Goal: Task Accomplishment & Management: Manage account settings

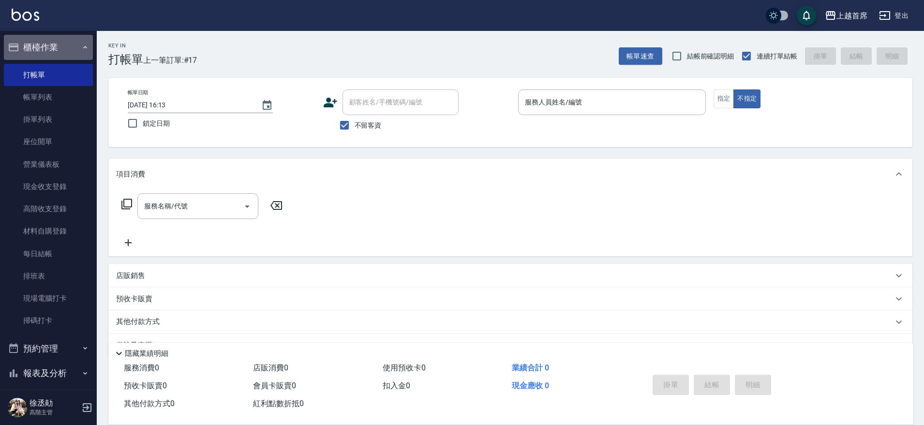
click at [74, 51] on button "櫃檯作業" at bounding box center [48, 47] width 89 height 25
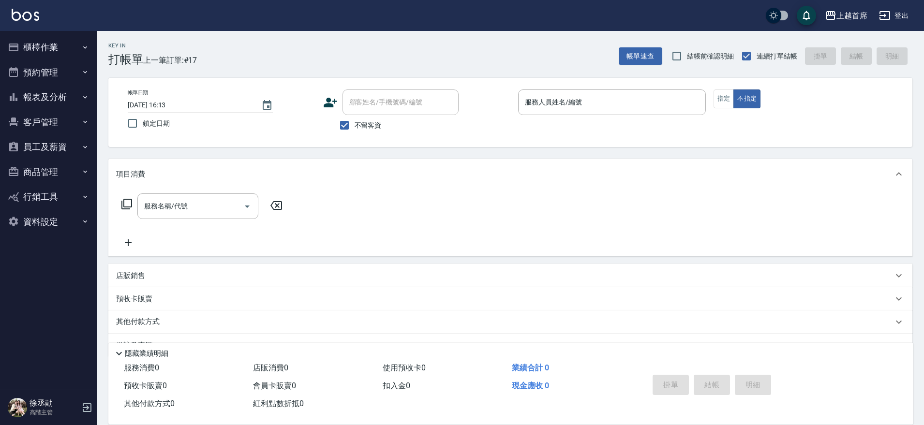
click at [65, 91] on button "報表及分析" at bounding box center [48, 97] width 89 height 25
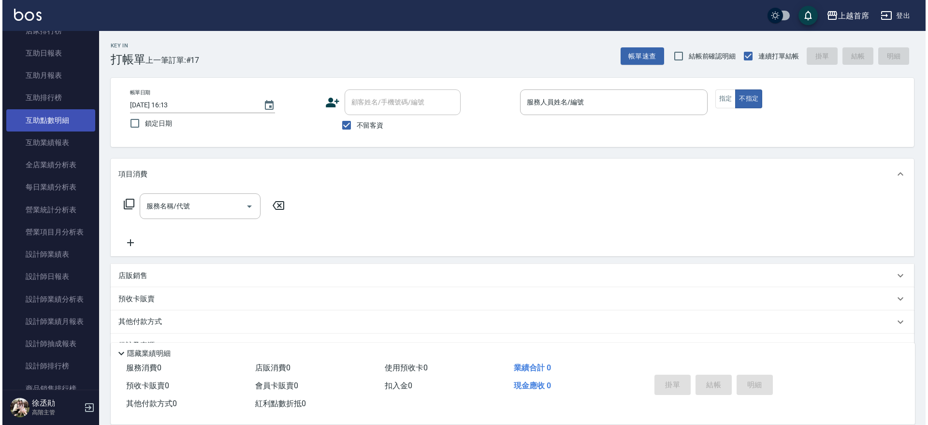
scroll to position [180, 0]
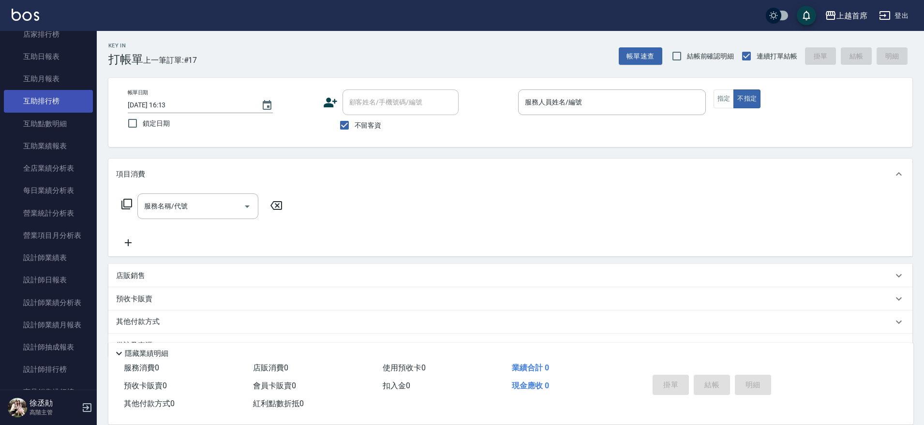
click at [58, 103] on link "互助排行榜" at bounding box center [48, 101] width 89 height 22
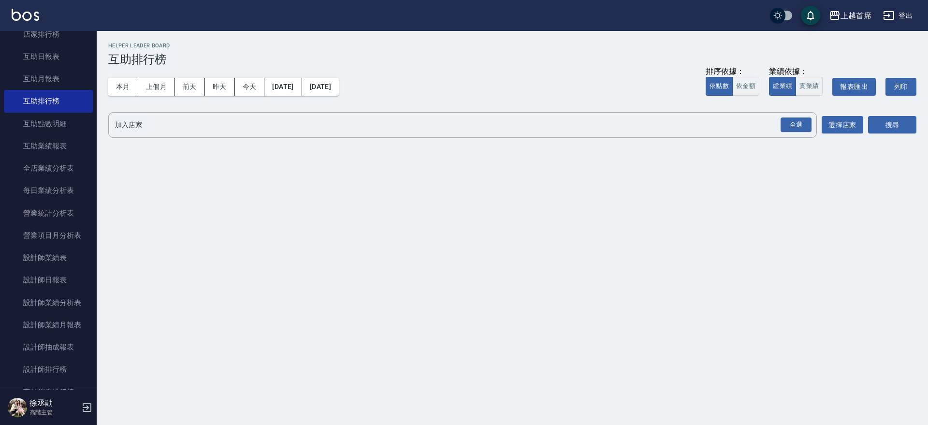
drag, startPoint x: 91, startPoint y: 178, endPoint x: 91, endPoint y: 184, distance: 6.3
click at [91, 184] on nav "櫃檯作業 打帳單 帳單列表 掛單列表 座位開單 營業儀表板 現金收支登錄 高階收支登錄 材料自購登錄 每日結帳 排班表 現場電腦打卡 掃碼打卡 預約管理 預約…" at bounding box center [48, 210] width 97 height 359
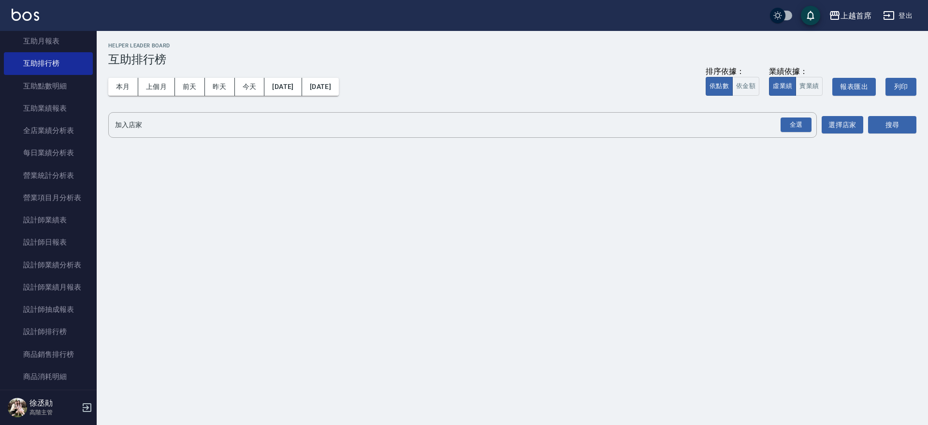
scroll to position [247, 0]
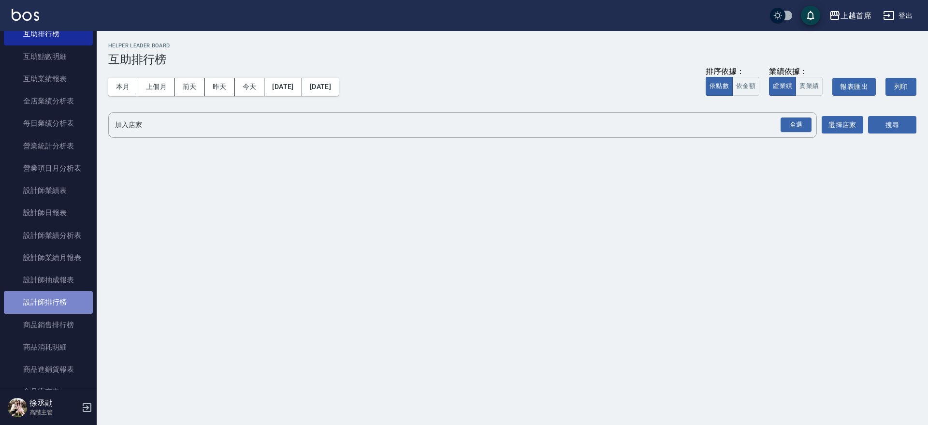
click at [59, 304] on link "設計師排行榜" at bounding box center [48, 302] width 89 height 22
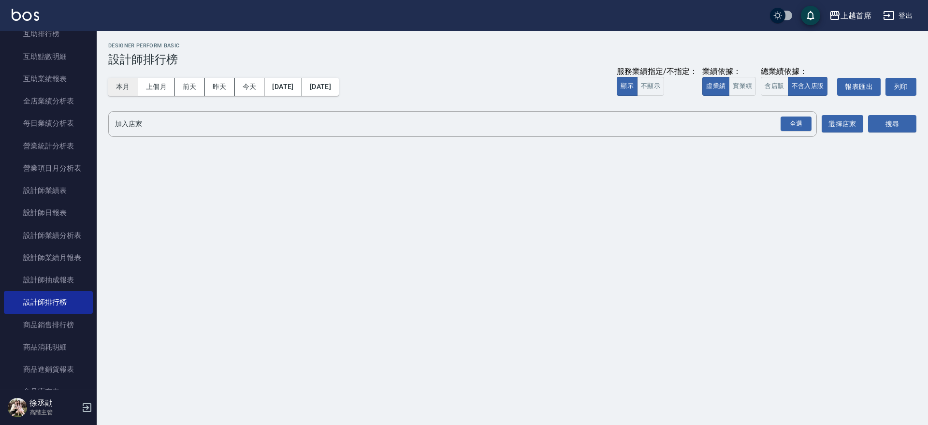
click at [128, 90] on button "本月" at bounding box center [123, 87] width 30 height 18
click at [750, 84] on button "實業績" at bounding box center [742, 86] width 27 height 19
click at [800, 126] on div "全選" at bounding box center [796, 124] width 31 height 15
click at [923, 137] on div "上越首席 2025-08-01 - 2025-08-31 設計師排行榜 列印時間： 2025-08-22-16:49 Designer Perform Bas…" at bounding box center [513, 92] width 832 height 123
click at [895, 135] on div "搜尋" at bounding box center [892, 124] width 48 height 27
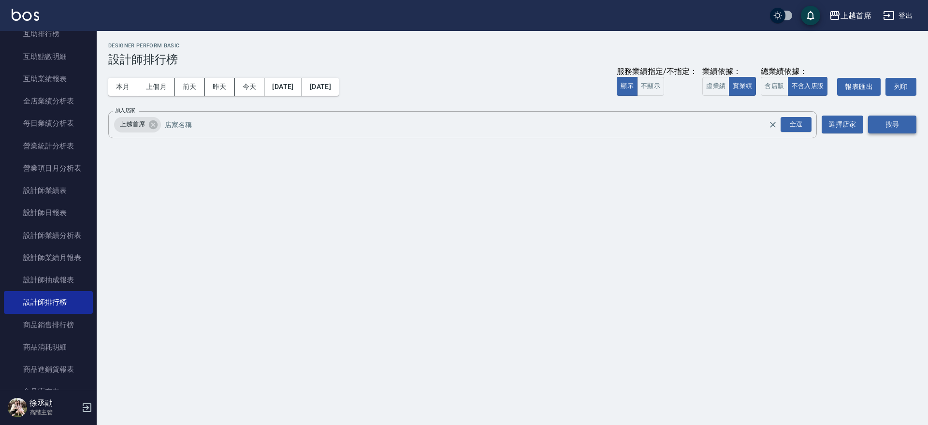
click at [892, 123] on button "搜尋" at bounding box center [892, 125] width 48 height 18
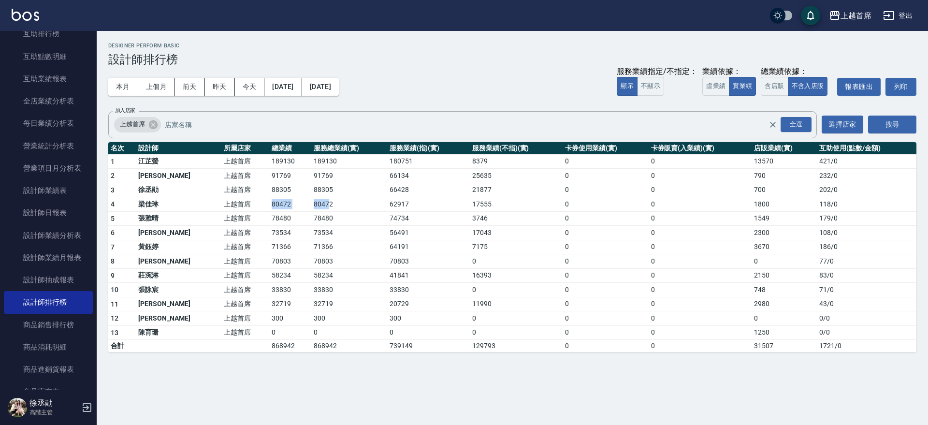
drag, startPoint x: 227, startPoint y: 206, endPoint x: 305, endPoint y: 206, distance: 78.3
click at [305, 206] on tr "4 梁佳琳 上越首席 80472 80472 62917 17555 0 0 1800 118 / 0" at bounding box center [512, 204] width 808 height 15
click at [311, 206] on td "80472" at bounding box center [348, 204] width 75 height 15
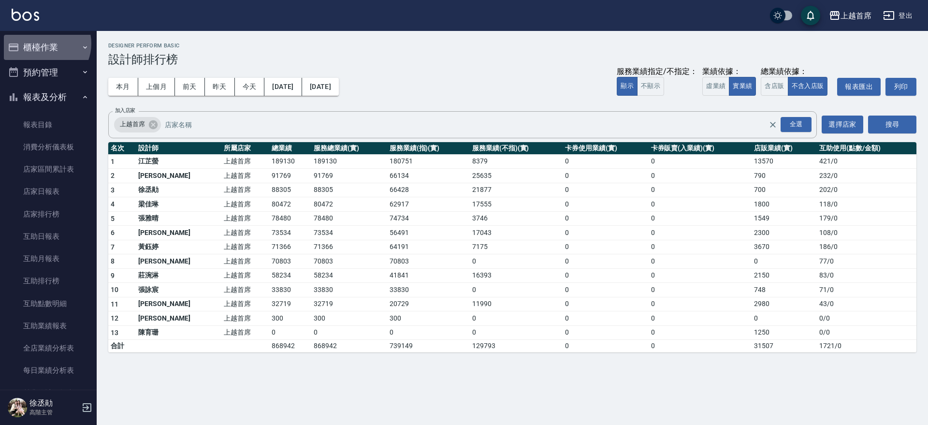
click at [43, 44] on button "櫃檯作業" at bounding box center [48, 47] width 89 height 25
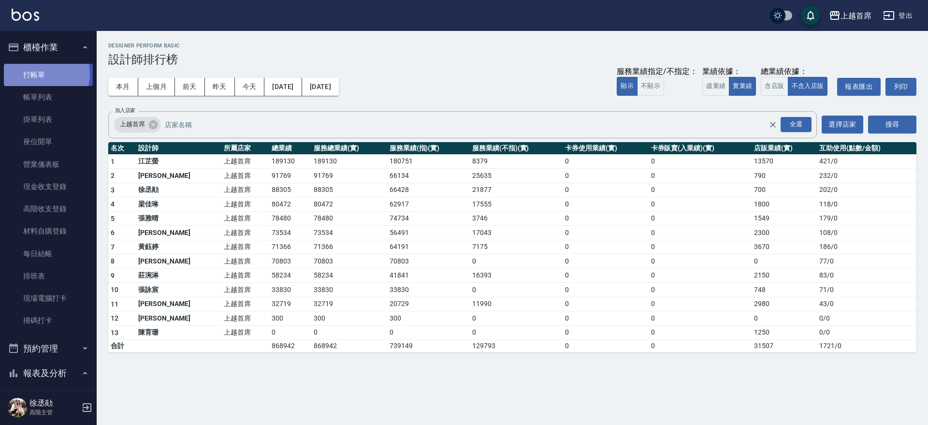
click at [41, 73] on link "打帳單" at bounding box center [48, 75] width 89 height 22
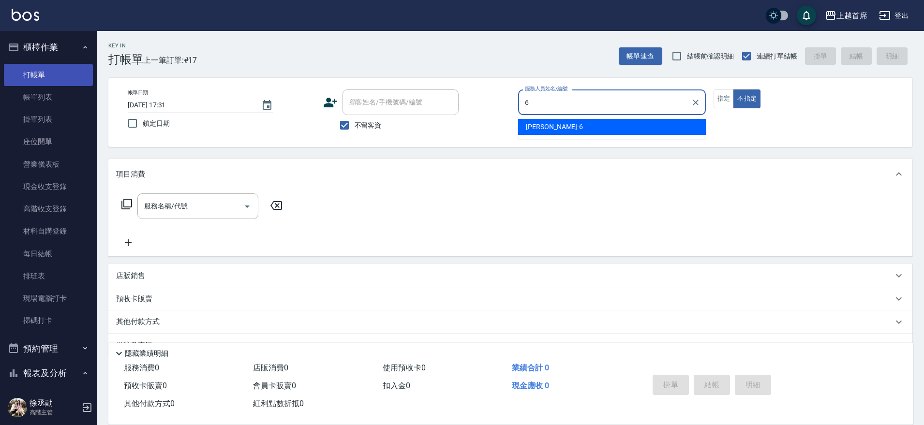
type input "Aki-6"
type button "false"
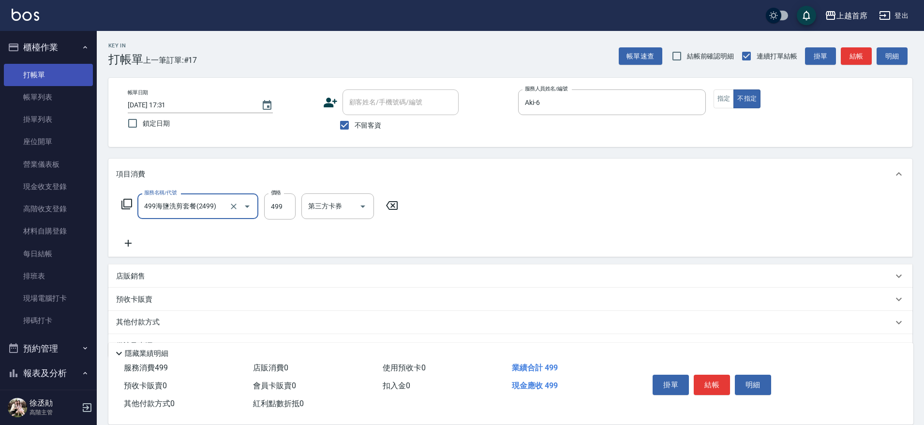
type input "499海鹽洗剪套餐(2499)"
type input "[PERSON_NAME]-39"
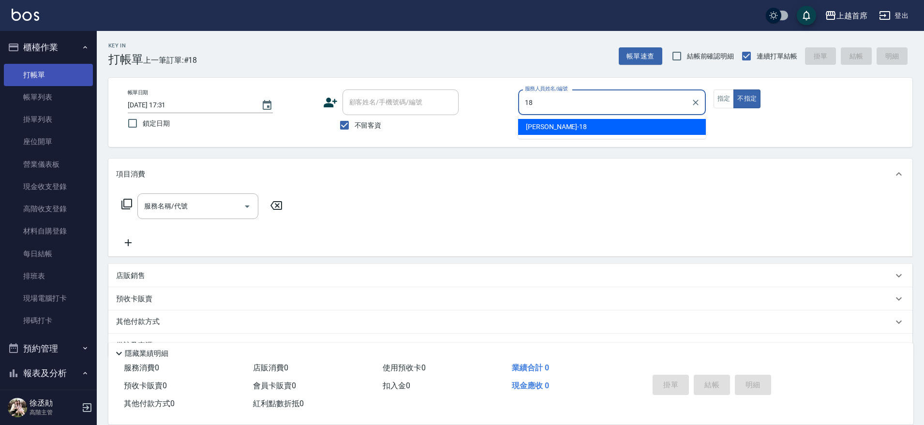
type input "Linda-18"
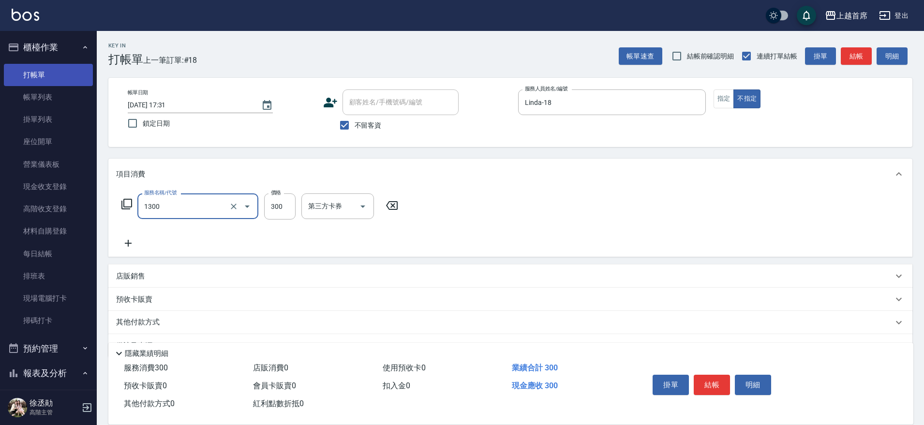
type input "洗髮(1300)"
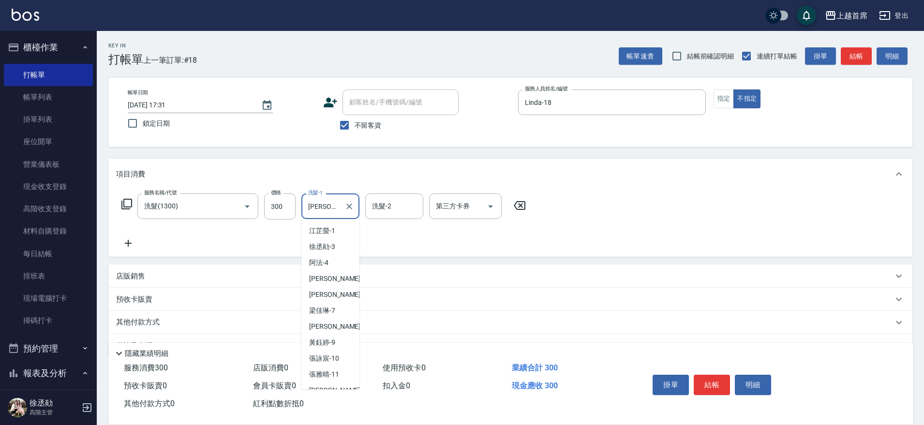
click at [337, 207] on input "[PERSON_NAME]-23" at bounding box center [323, 206] width 35 height 17
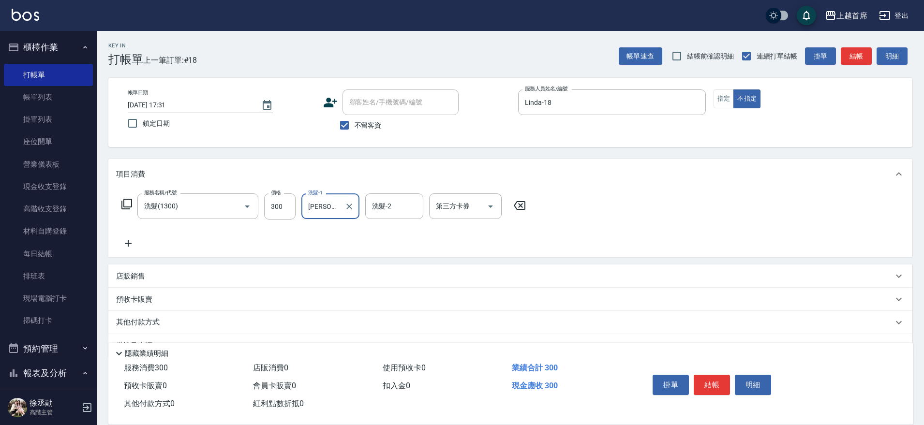
type input "呂"
type input "[PERSON_NAME]-27"
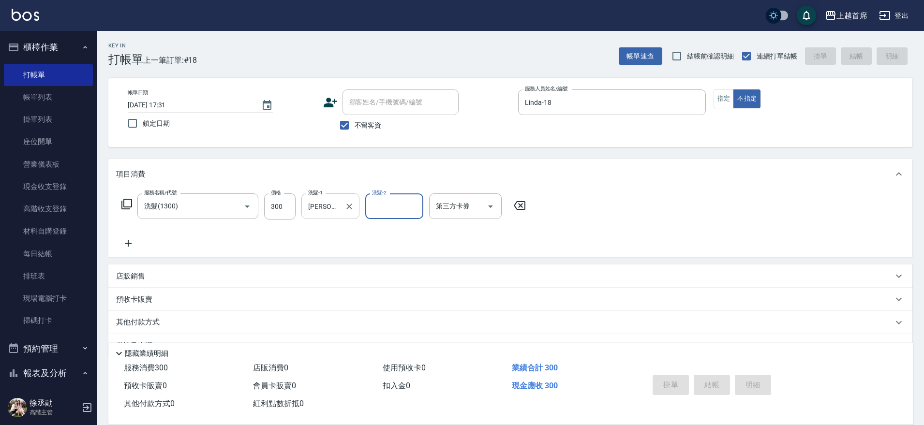
type input "[DATE] 17:32"
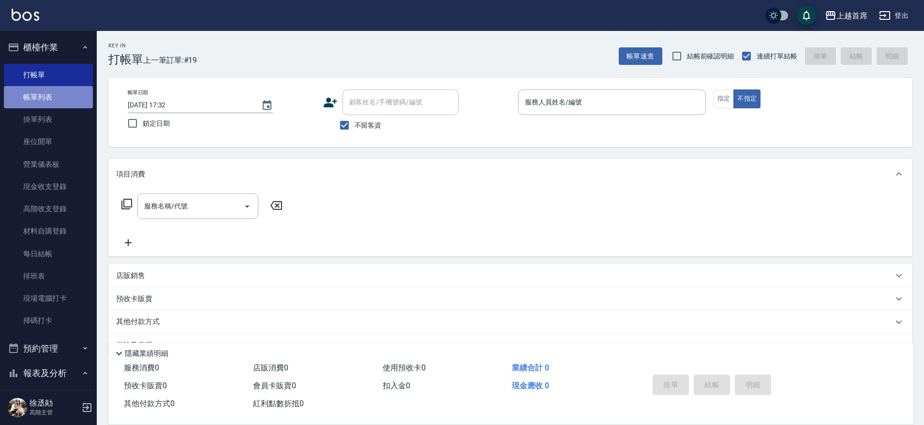
click at [53, 94] on link "帳單列表" at bounding box center [48, 97] width 89 height 22
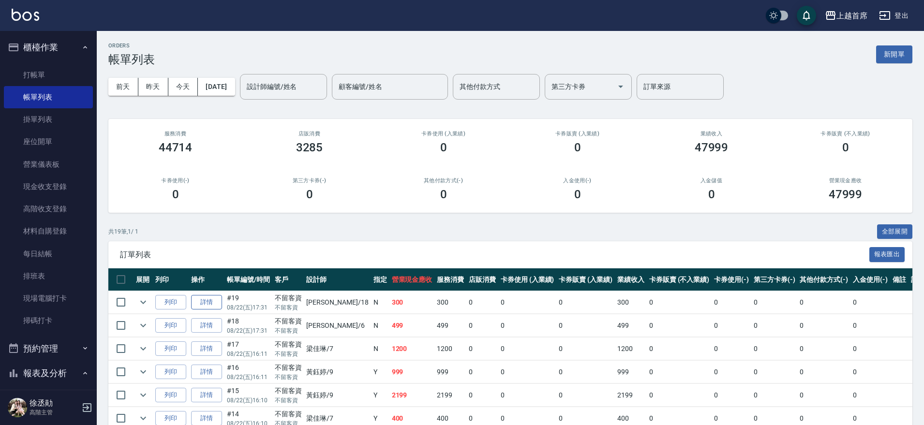
click at [209, 305] on link "詳情" at bounding box center [206, 302] width 31 height 15
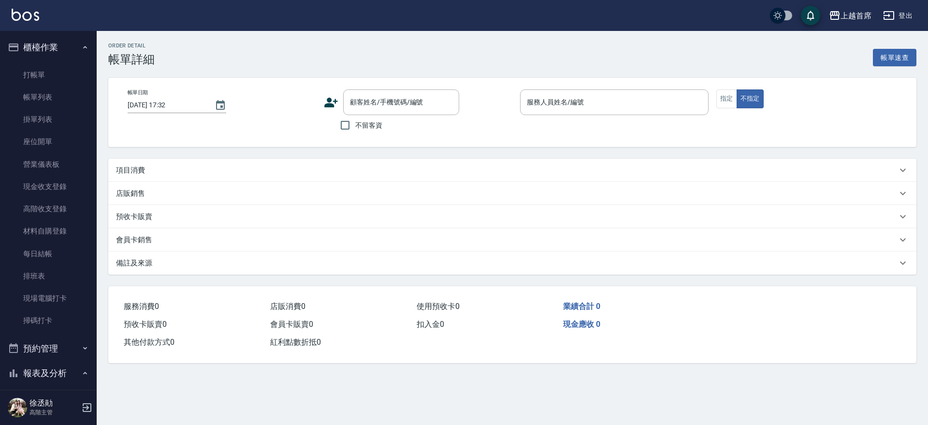
type input "[DATE] 17:31"
checkbox input "true"
type input "Linda-18"
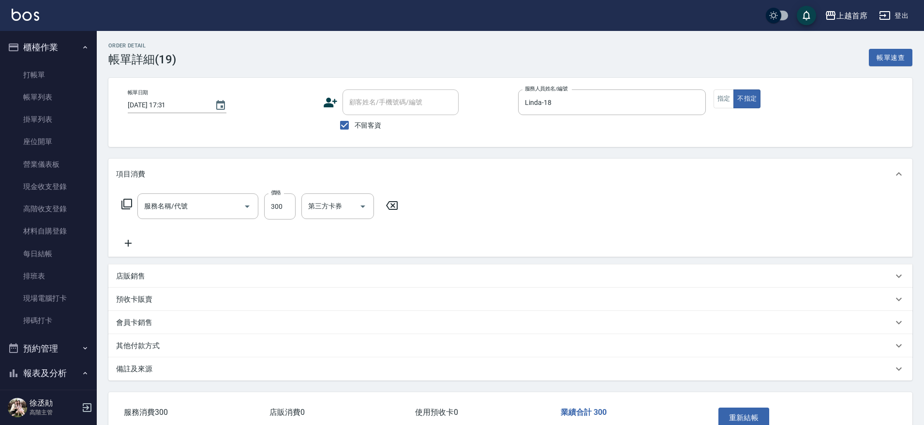
type input "洗髮(1300)"
click at [345, 202] on icon "Clear" at bounding box center [349, 207] width 10 height 10
type input "[PERSON_NAME]-23"
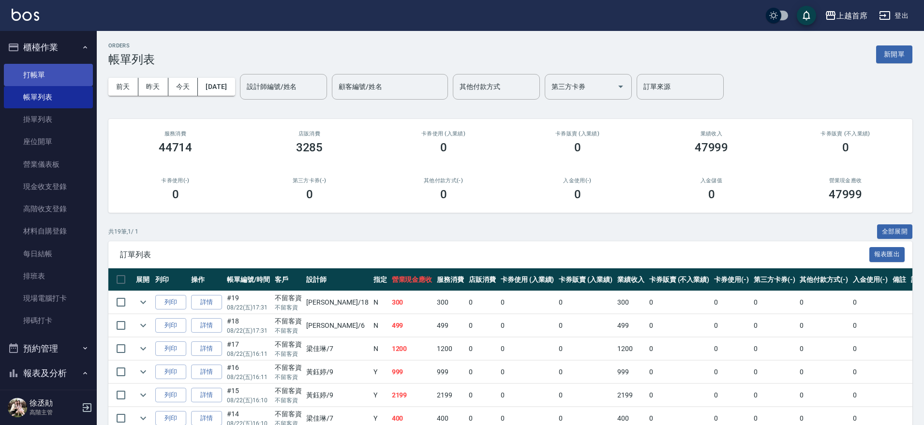
click at [62, 77] on link "打帳單" at bounding box center [48, 75] width 89 height 22
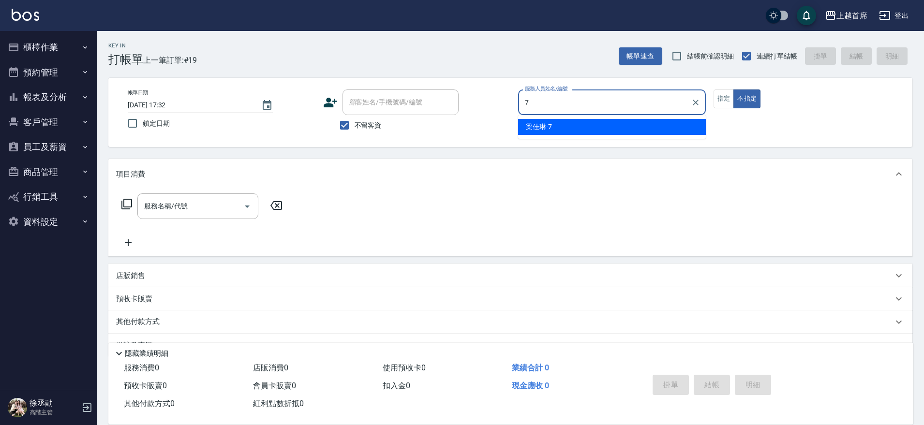
type input "[PERSON_NAME]-7"
type button "false"
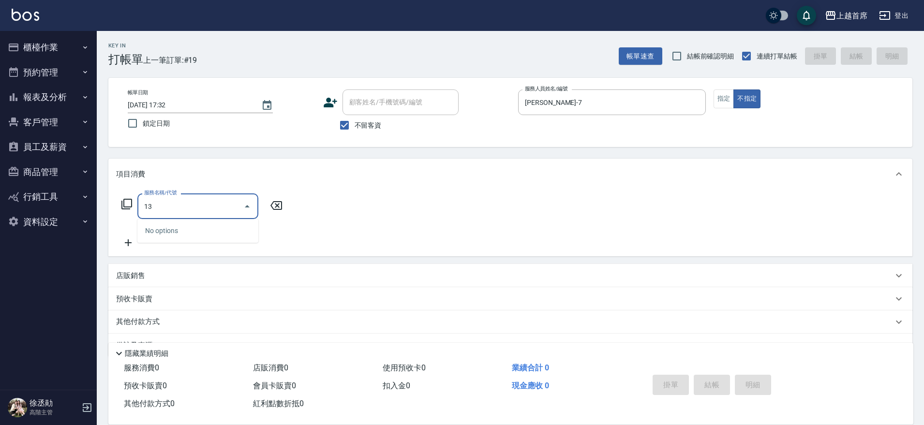
type input "1"
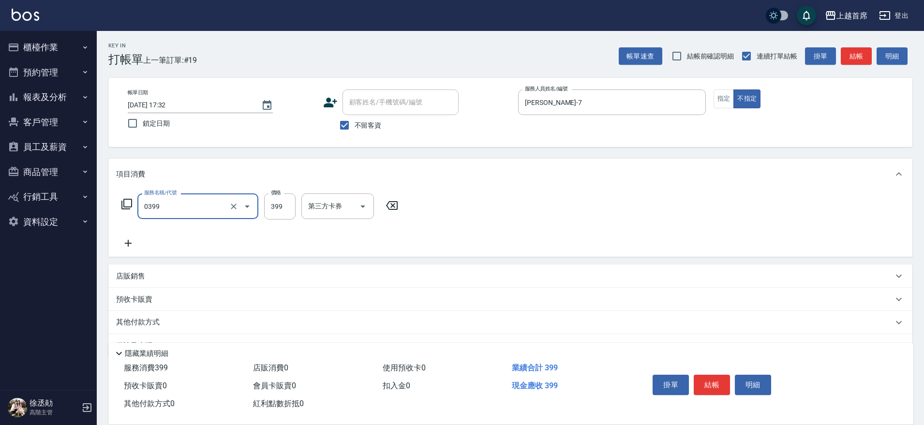
type input "海鹽洗髮(0399)"
type input "[PERSON_NAME]-27"
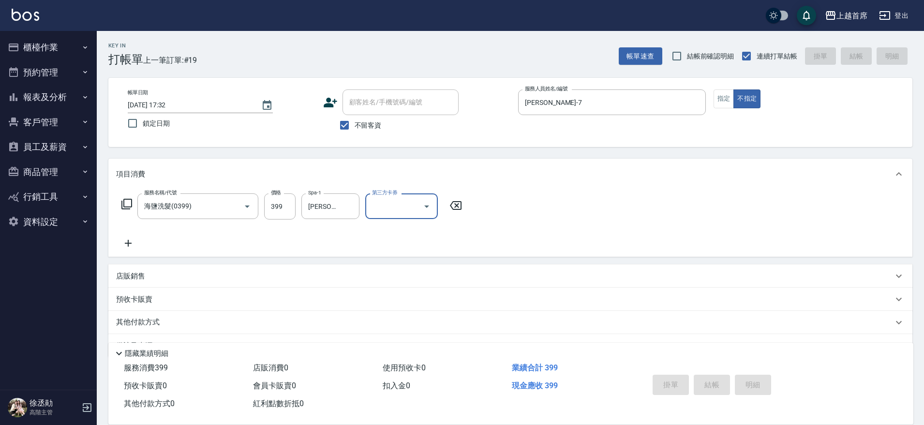
type input "[DATE] 17:33"
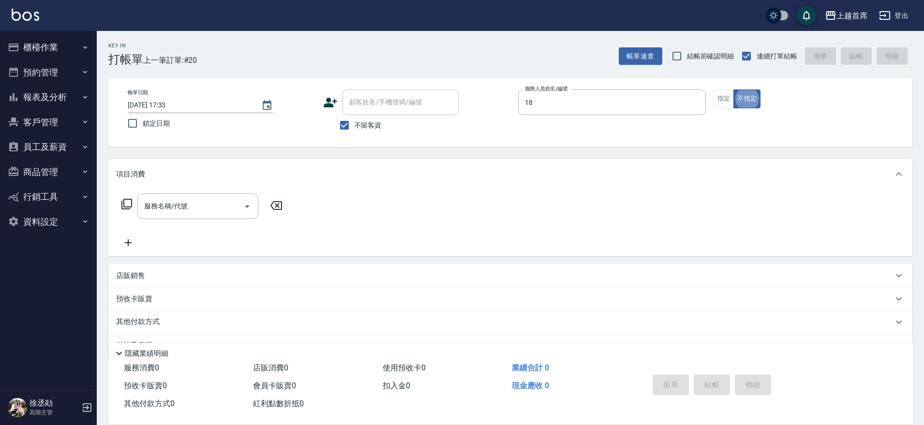
type input "Linda-18"
click at [129, 202] on icon at bounding box center [127, 204] width 12 height 12
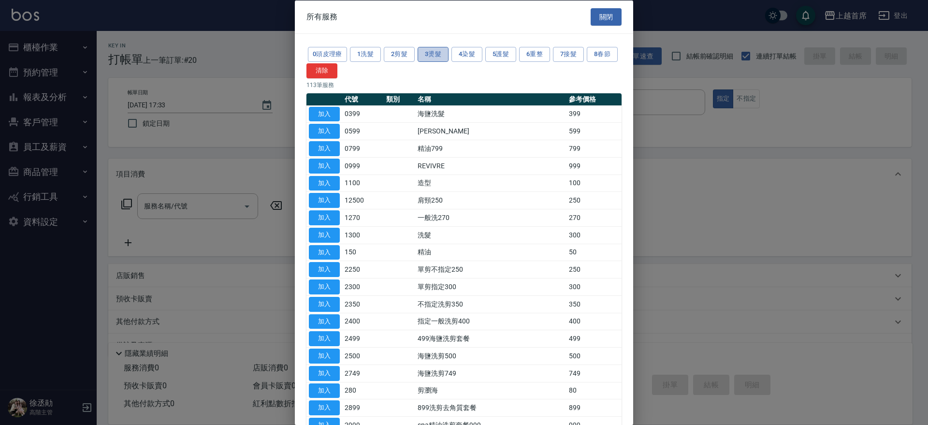
click at [441, 55] on button "3燙髮" at bounding box center [433, 54] width 31 height 15
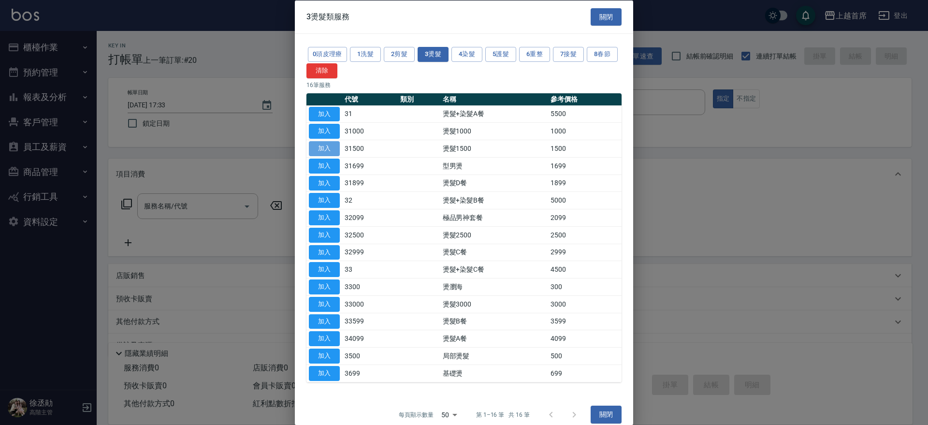
click at [325, 147] on button "加入" at bounding box center [324, 148] width 31 height 15
type input "燙髮1500(31500)"
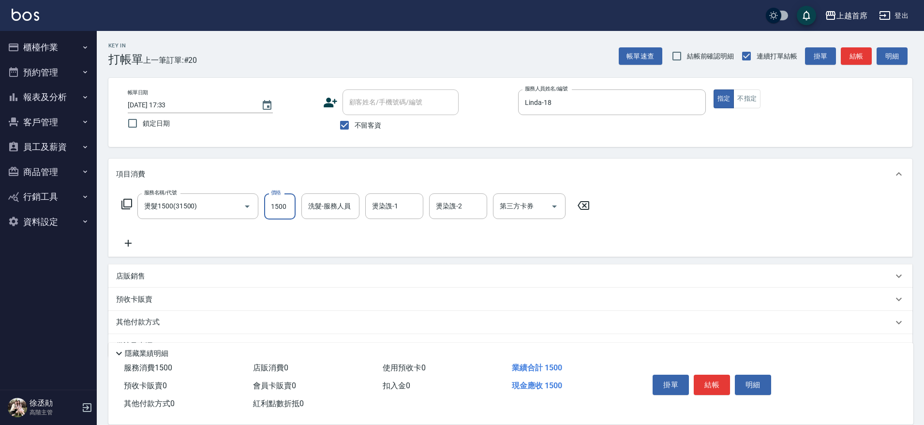
click at [278, 202] on input "1500" at bounding box center [279, 206] width 31 height 26
type input "1499"
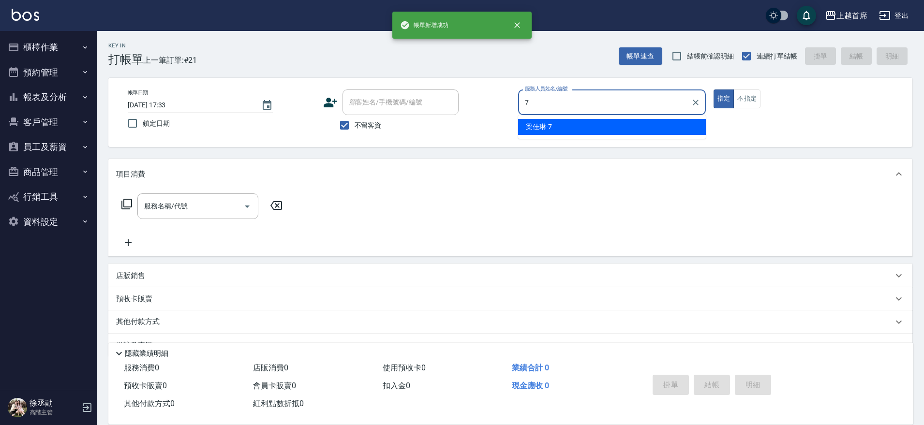
type input "[PERSON_NAME]-7"
type button "true"
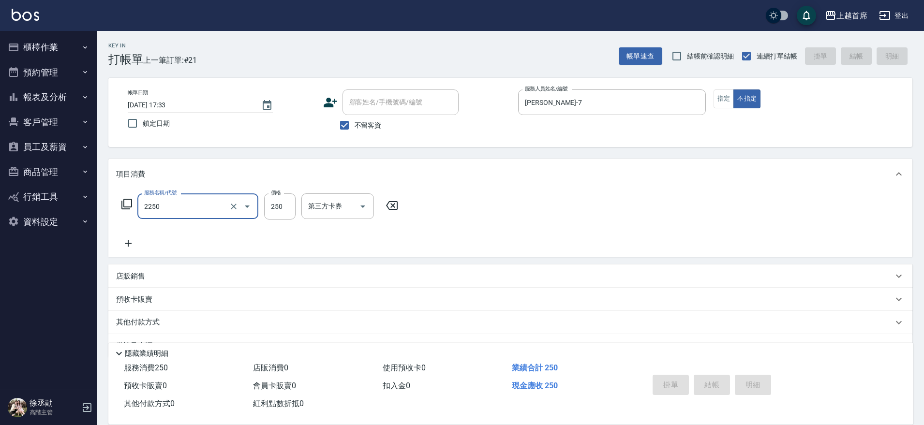
type input "2250"
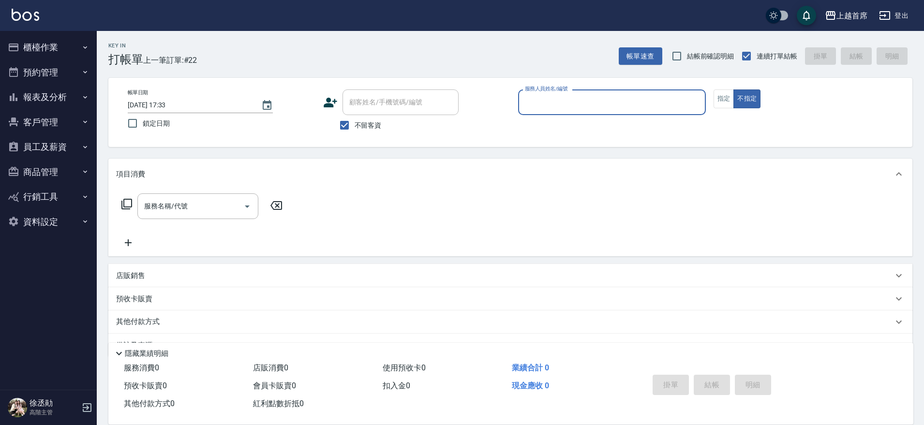
click at [281, 200] on icon at bounding box center [276, 206] width 24 height 12
click at [62, 93] on button "報表及分析" at bounding box center [48, 97] width 89 height 25
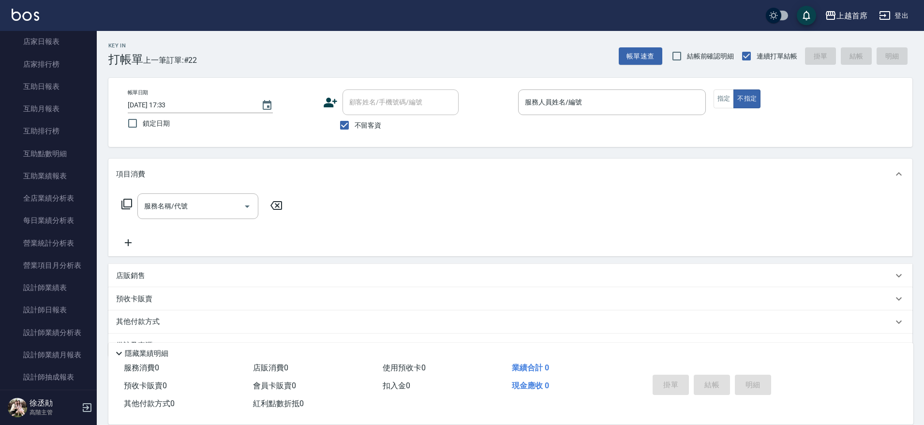
scroll to position [152, 0]
drag, startPoint x: 91, startPoint y: 175, endPoint x: 88, endPoint y: 217, distance: 42.2
click at [88, 217] on nav "櫃檯作業 打帳單 帳單列表 掛單列表 座位開單 營業儀表板 現金收支登錄 高階收支登錄 材料自購登錄 每日結帳 排班表 現場電腦打卡 掃碼打卡 預約管理 預約…" at bounding box center [48, 210] width 97 height 359
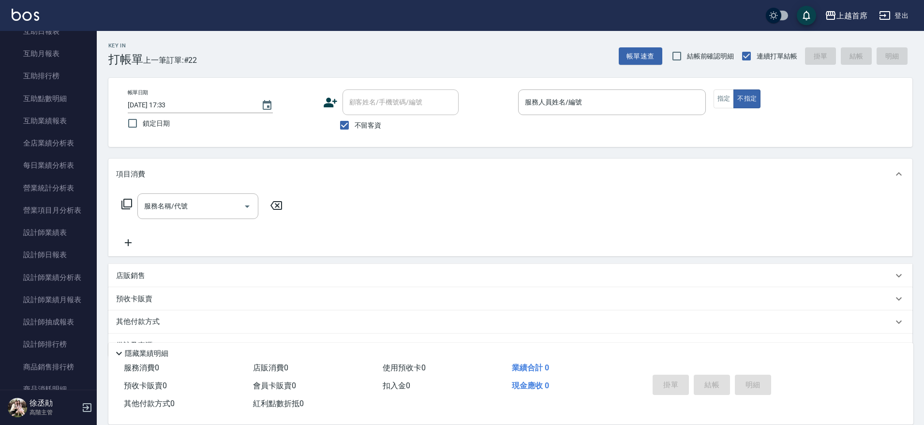
scroll to position [220, 0]
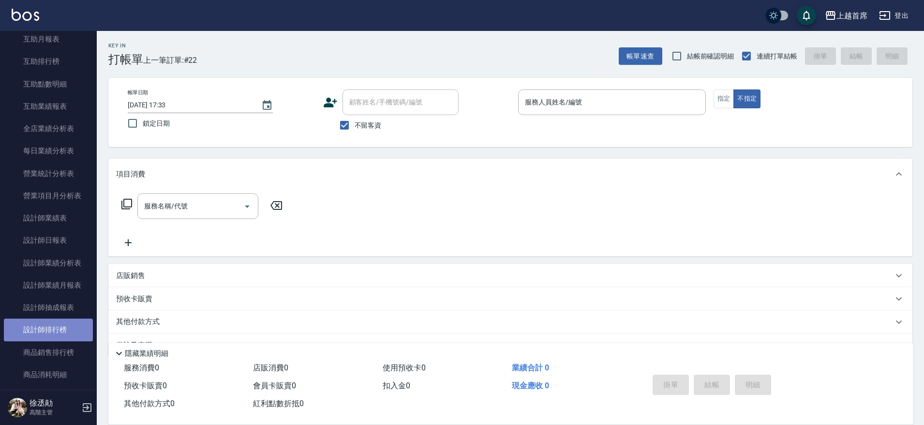
click at [75, 323] on link "設計師排行榜" at bounding box center [48, 330] width 89 height 22
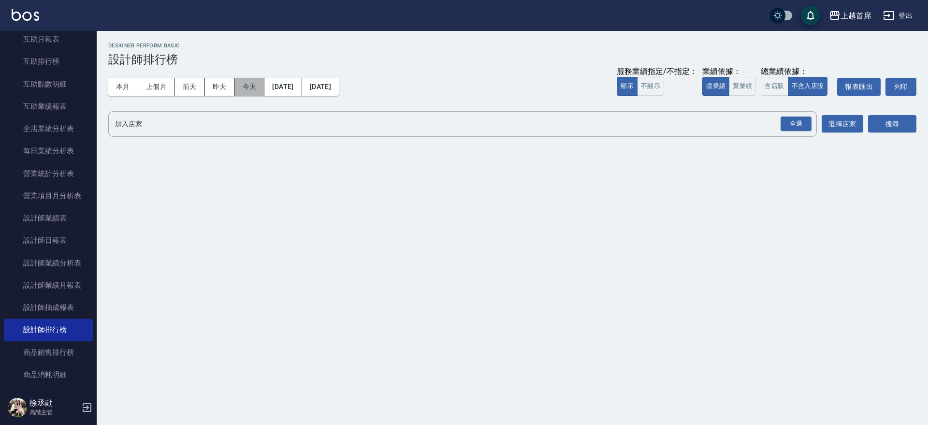
click at [244, 82] on button "今天" at bounding box center [250, 87] width 30 height 18
click at [746, 89] on button "實業績" at bounding box center [742, 86] width 27 height 19
click at [791, 128] on div "全選" at bounding box center [796, 124] width 31 height 15
click at [865, 123] on div "加入店家 上越首席 全選 加入店家 選擇店家 搜尋" at bounding box center [512, 124] width 808 height 27
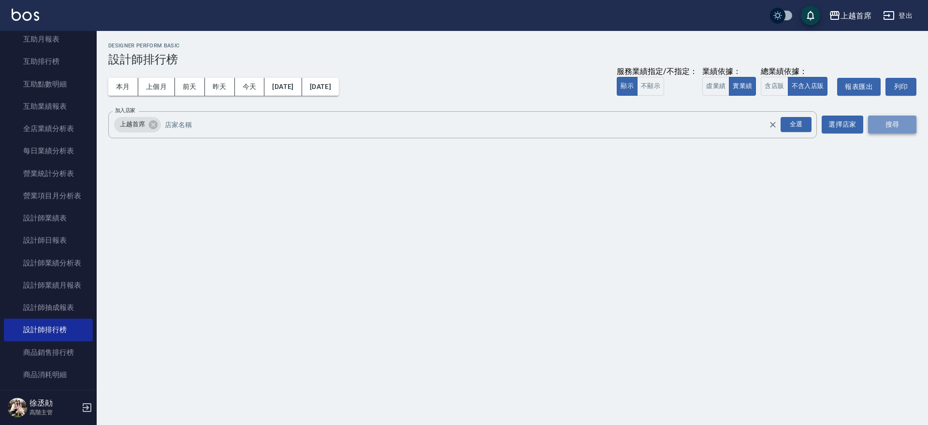
click at [881, 122] on button "搜尋" at bounding box center [892, 125] width 48 height 18
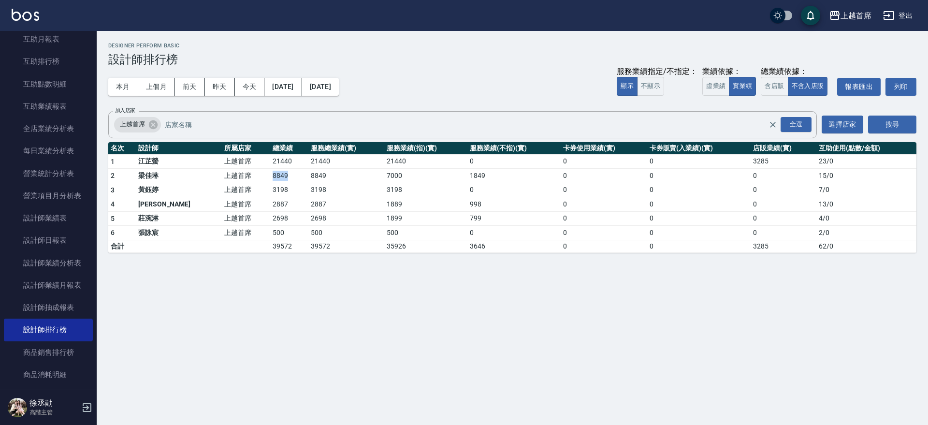
drag, startPoint x: 241, startPoint y: 179, endPoint x: 274, endPoint y: 178, distance: 32.9
click at [274, 178] on tr "2 [PERSON_NAME]首席 8849 8849 7000 1849 0 0 0 15 / 0" at bounding box center [512, 176] width 808 height 15
click at [274, 178] on td "8849" at bounding box center [289, 176] width 38 height 15
click at [66, 236] on link "設計師日報表" at bounding box center [48, 240] width 89 height 22
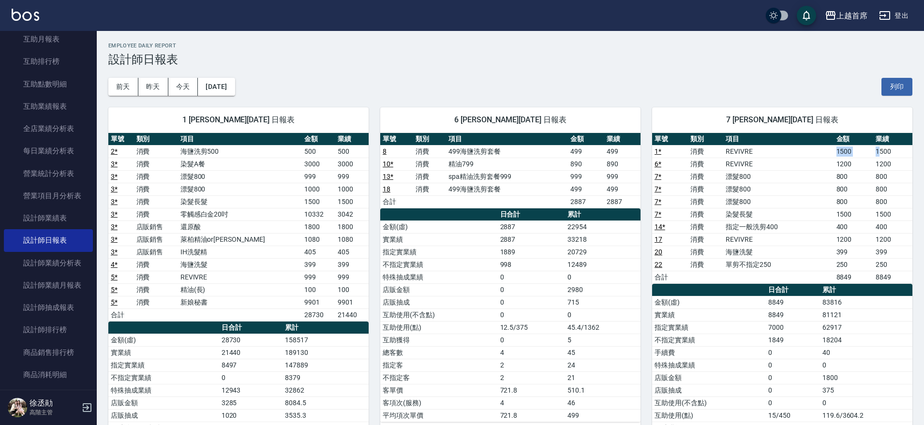
drag, startPoint x: 835, startPoint y: 153, endPoint x: 879, endPoint y: 152, distance: 44.0
click at [879, 152] on tr "1 * 消費 REVIVRE 1500 1500" at bounding box center [782, 151] width 260 height 13
drag, startPoint x: 872, startPoint y: 158, endPoint x: 867, endPoint y: 162, distance: 5.5
click at [870, 161] on td "1200" at bounding box center [853, 164] width 39 height 13
drag, startPoint x: 817, startPoint y: 161, endPoint x: 859, endPoint y: 162, distance: 41.6
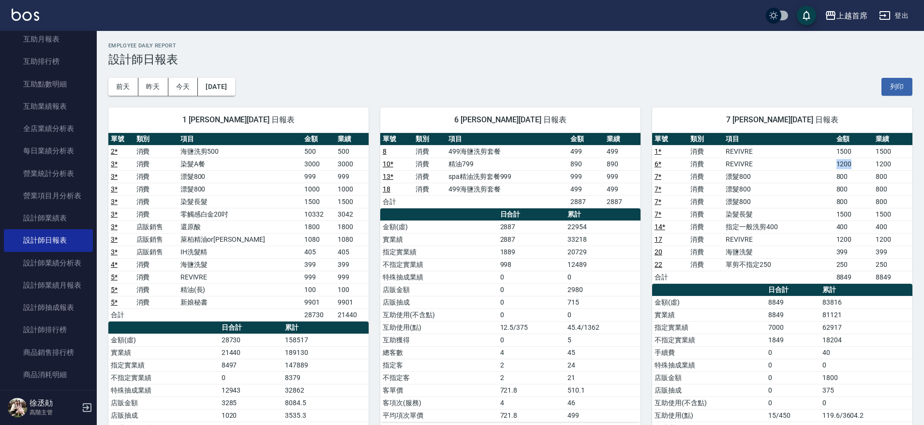
click at [859, 162] on tr "6 * 消費 REVIVRE 1200 1200" at bounding box center [782, 164] width 260 height 13
click at [859, 162] on td "1200" at bounding box center [853, 164] width 39 height 13
drag, startPoint x: 765, startPoint y: 218, endPoint x: 869, endPoint y: 214, distance: 104.5
click at [868, 214] on tr "7 * 消費 染髮長髮 1500 1500" at bounding box center [782, 214] width 260 height 13
click at [869, 214] on td "1500" at bounding box center [853, 214] width 39 height 13
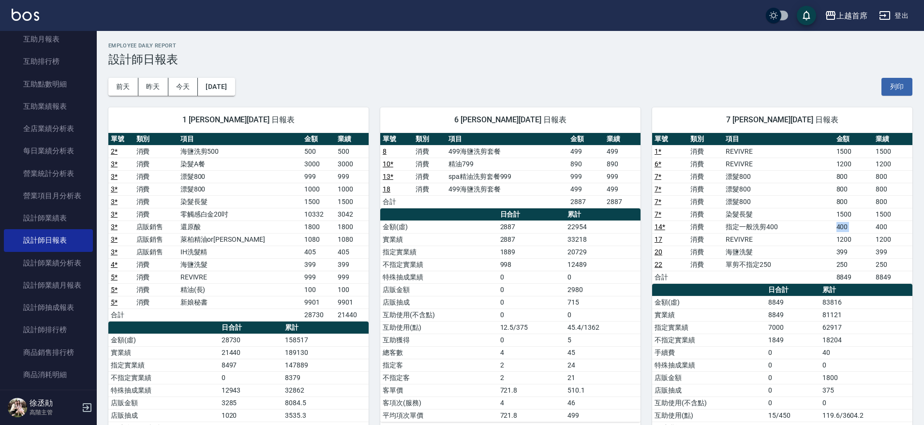
drag, startPoint x: 826, startPoint y: 228, endPoint x: 875, endPoint y: 228, distance: 48.8
click at [875, 228] on tr "14 * 消費 指定一般洗剪400 400 400" at bounding box center [782, 226] width 260 height 13
click at [875, 228] on td "400" at bounding box center [892, 226] width 39 height 13
drag, startPoint x: 816, startPoint y: 234, endPoint x: 848, endPoint y: 234, distance: 32.4
click at [848, 234] on tr "17 消費 REVIVRE 1200 1200" at bounding box center [782, 239] width 260 height 13
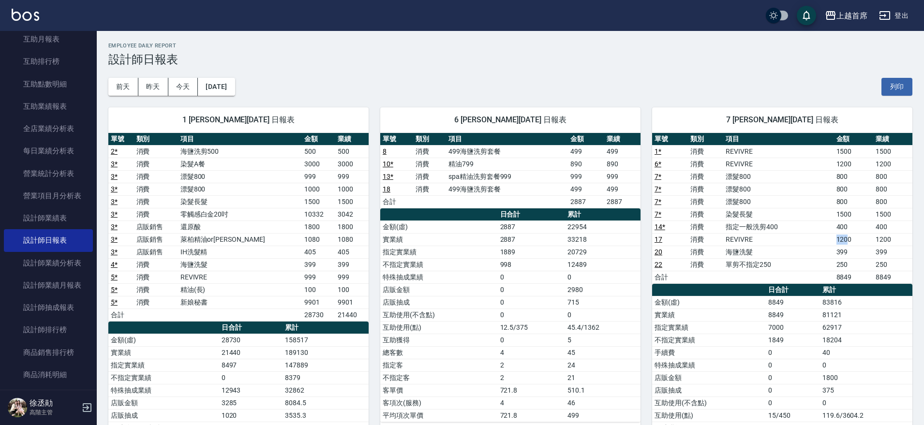
click at [848, 234] on td "1200" at bounding box center [853, 239] width 39 height 13
drag, startPoint x: 828, startPoint y: 248, endPoint x: 856, endPoint y: 251, distance: 28.7
click at [856, 251] on tr "20 消費 海鹽洗髮 399 399" at bounding box center [782, 252] width 260 height 13
click at [856, 251] on td "399" at bounding box center [853, 252] width 39 height 13
drag, startPoint x: 819, startPoint y: 264, endPoint x: 858, endPoint y: 264, distance: 39.7
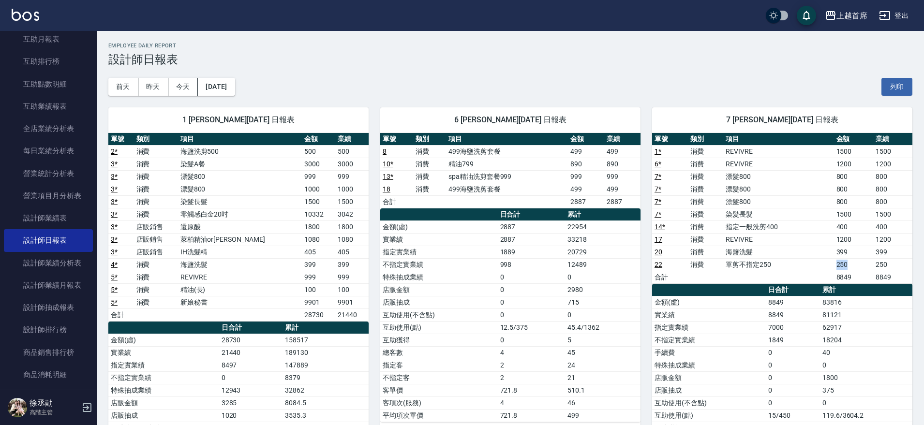
click at [858, 264] on tr "22 消費 單剪不指定250 250 250" at bounding box center [782, 264] width 260 height 13
click at [858, 264] on td "250" at bounding box center [853, 264] width 39 height 13
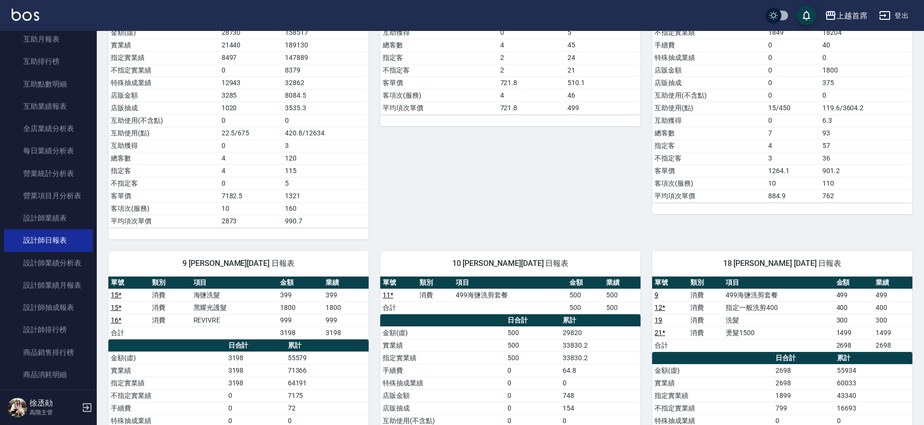
scroll to position [367, 0]
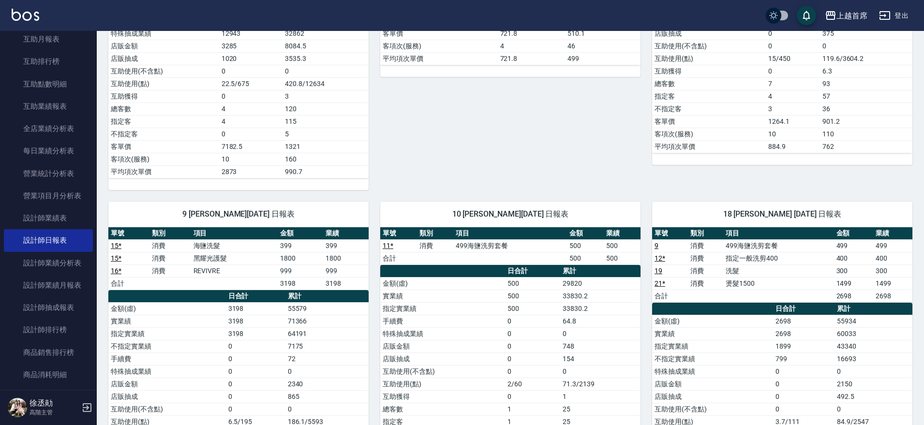
drag, startPoint x: 480, startPoint y: 287, endPoint x: 481, endPoint y: 328, distance: 41.6
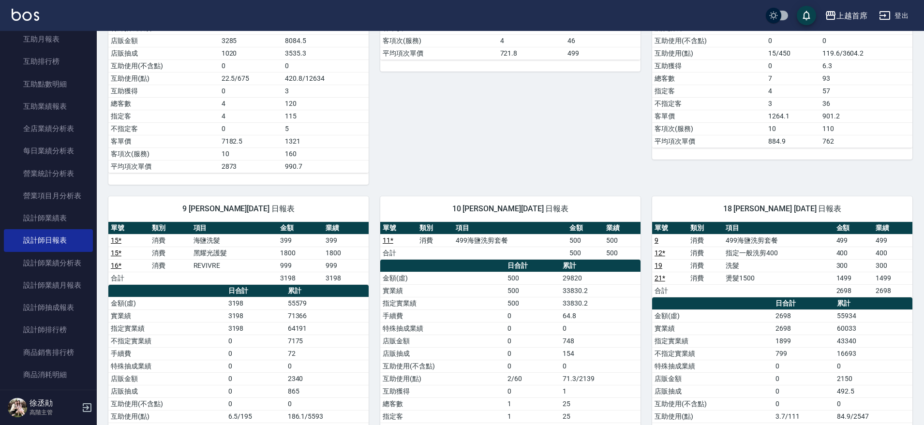
scroll to position [351, 0]
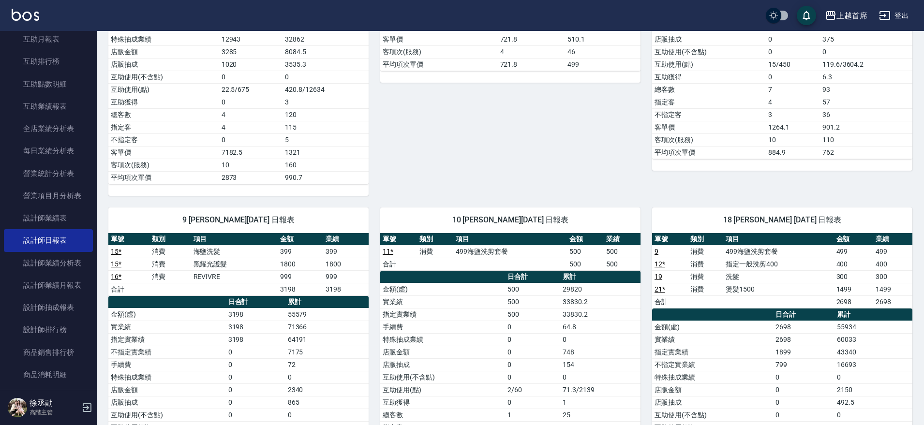
drag, startPoint x: 577, startPoint y: 171, endPoint x: 566, endPoint y: 146, distance: 27.9
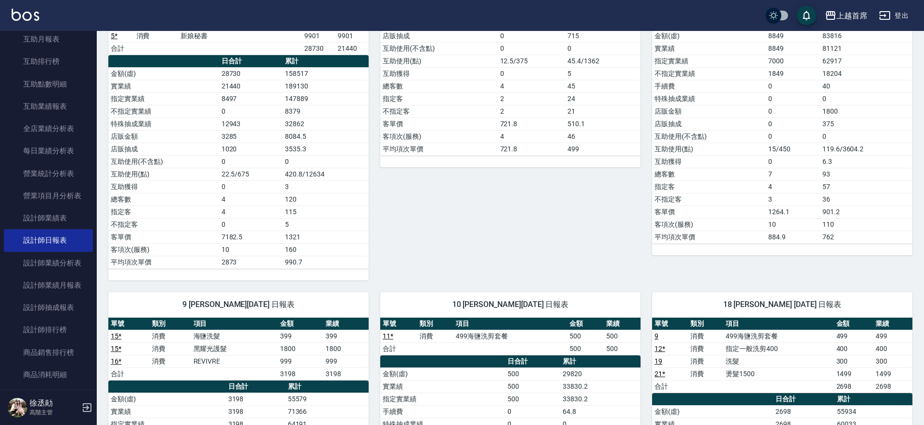
scroll to position [246, 0]
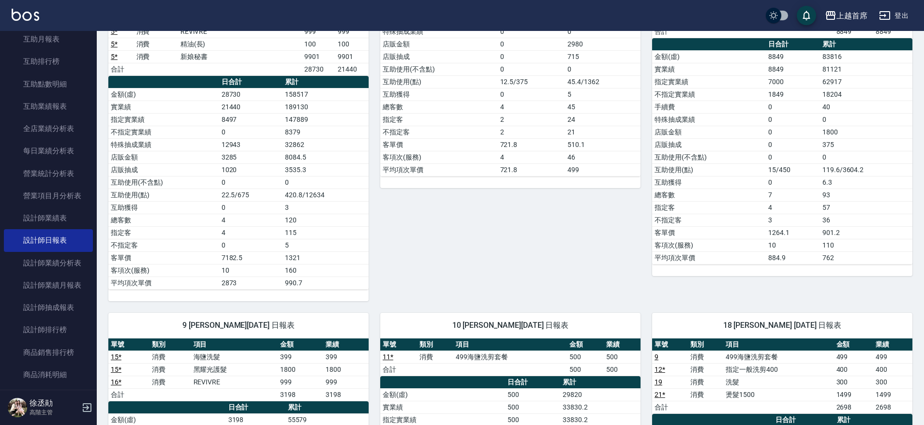
drag, startPoint x: 551, startPoint y: 161, endPoint x: 544, endPoint y: 108, distance: 53.1
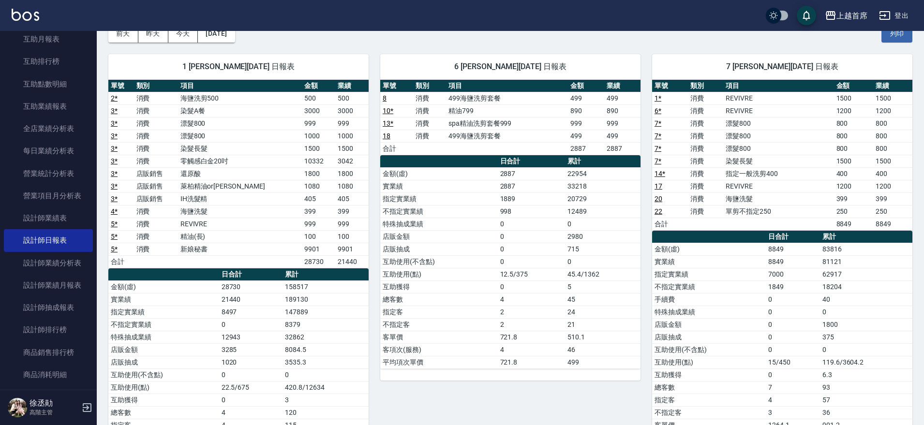
scroll to position [39, 0]
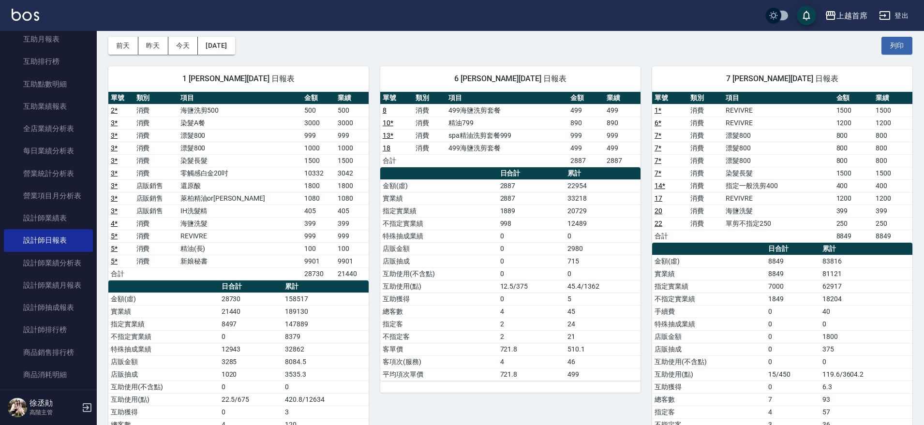
drag, startPoint x: 546, startPoint y: 231, endPoint x: 553, endPoint y: 203, distance: 29.4
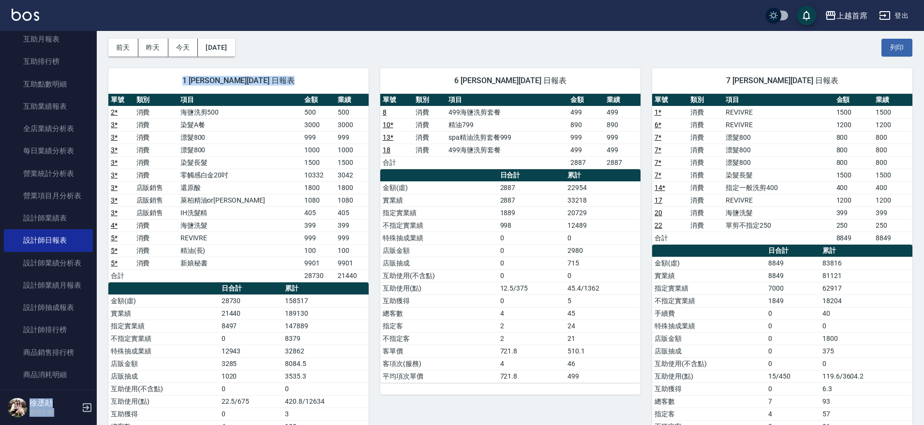
drag, startPoint x: 95, startPoint y: 132, endPoint x: 102, endPoint y: 119, distance: 14.9
click at [102, 119] on div "上越首席 登出 櫃檯作業 打帳單 帳單列表 掛單列表 座位開單 營業儀表板 現金收支登錄 高階收支登錄 材料自購登錄 每日結帳 排班表 現場電腦打卡 掃碼打卡…" at bounding box center [462, 409] width 924 height 897
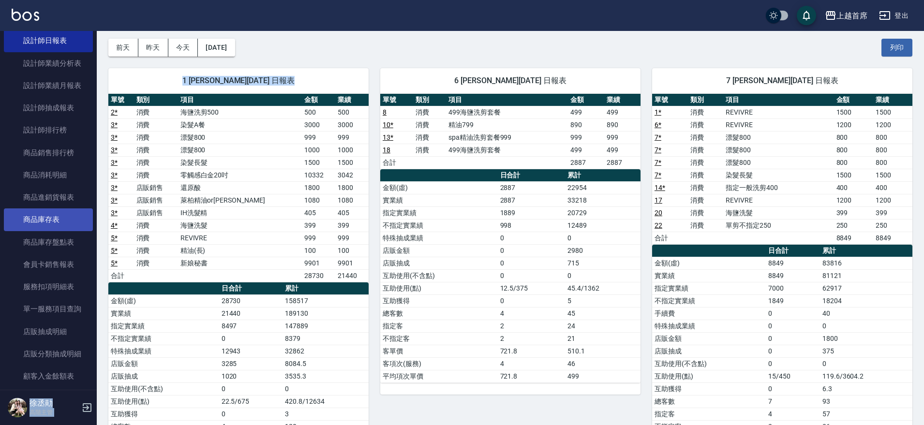
scroll to position [420, 0]
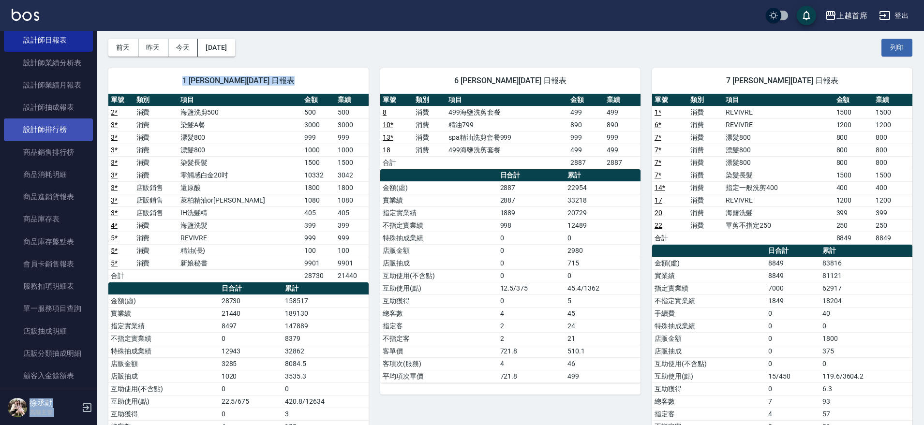
click at [72, 135] on link "設計師排行榜" at bounding box center [48, 129] width 89 height 22
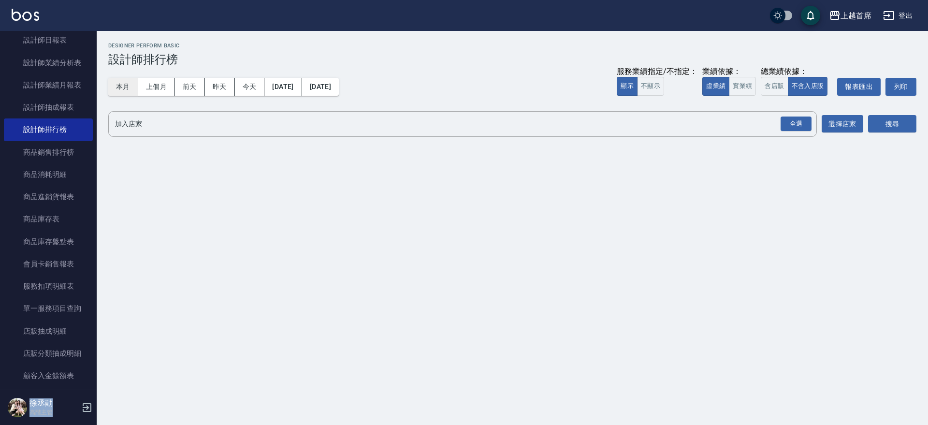
click at [123, 82] on button "本月" at bounding box center [123, 87] width 30 height 18
click at [747, 88] on button "實業績" at bounding box center [742, 86] width 27 height 19
click at [792, 124] on div "全選" at bounding box center [796, 124] width 31 height 15
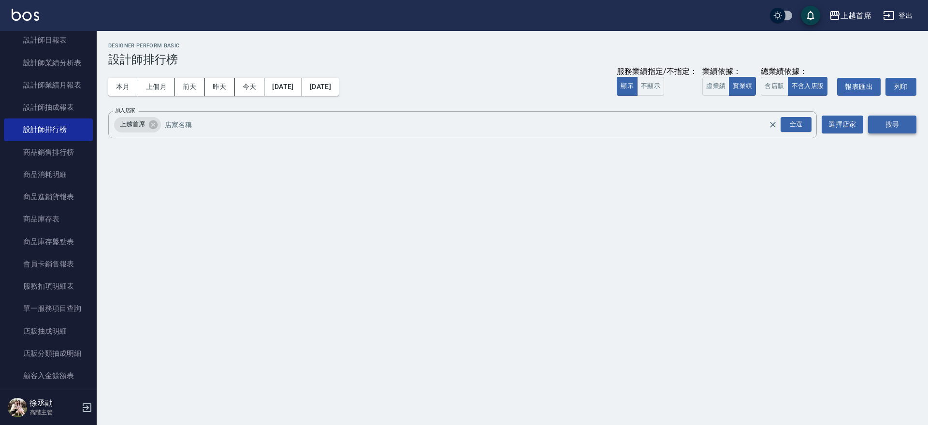
click at [896, 125] on button "搜尋" at bounding box center [892, 125] width 48 height 18
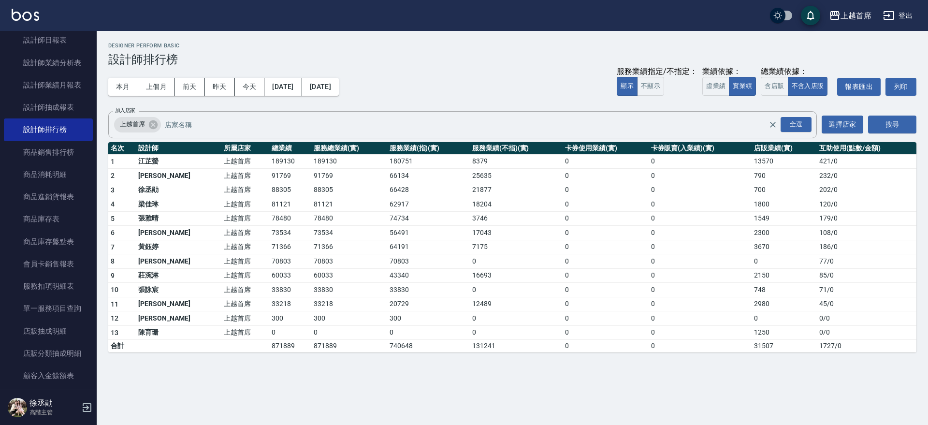
click at [98, 31] on div "上越首席 [DATE] - [DATE] 設計師排行榜 列印時間： [DATE][PHONE_NUMBER]:10 Designer Perform Basi…" at bounding box center [513, 197] width 832 height 333
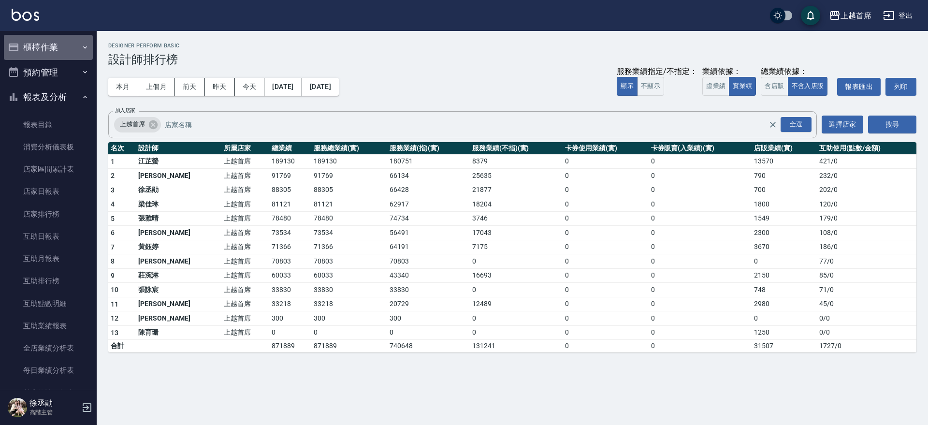
click at [71, 48] on button "櫃檯作業" at bounding box center [48, 47] width 89 height 25
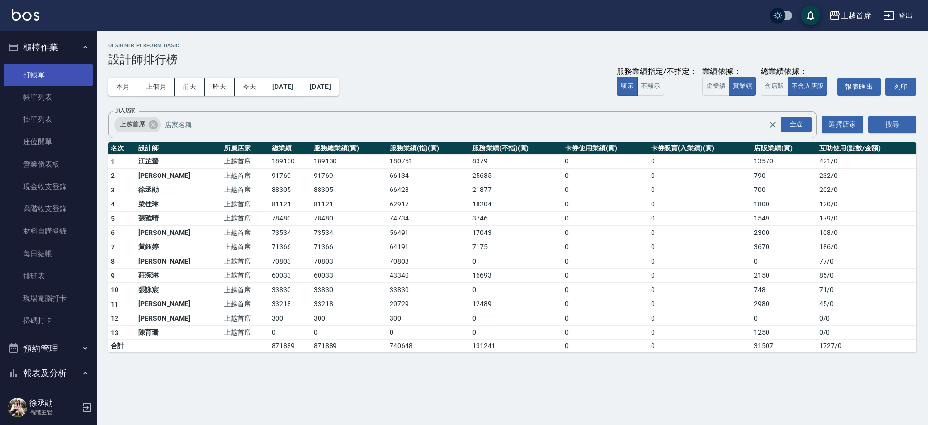
click at [64, 69] on link "打帳單" at bounding box center [48, 75] width 89 height 22
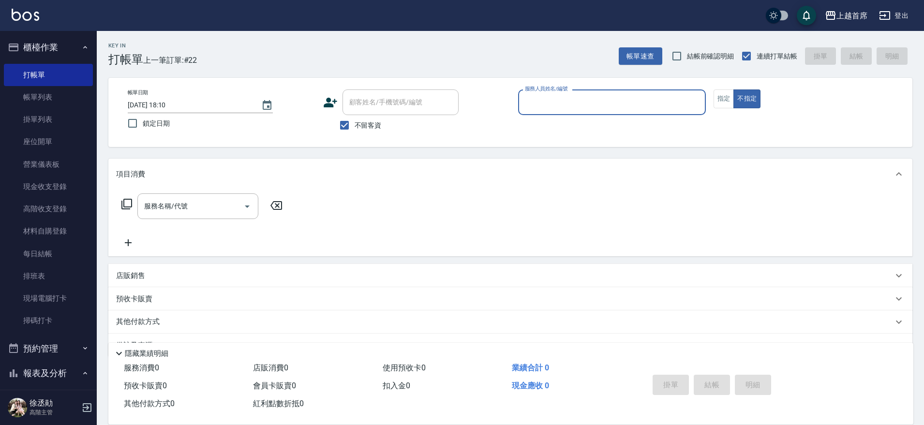
click at [75, 80] on li "打帳單" at bounding box center [48, 75] width 89 height 22
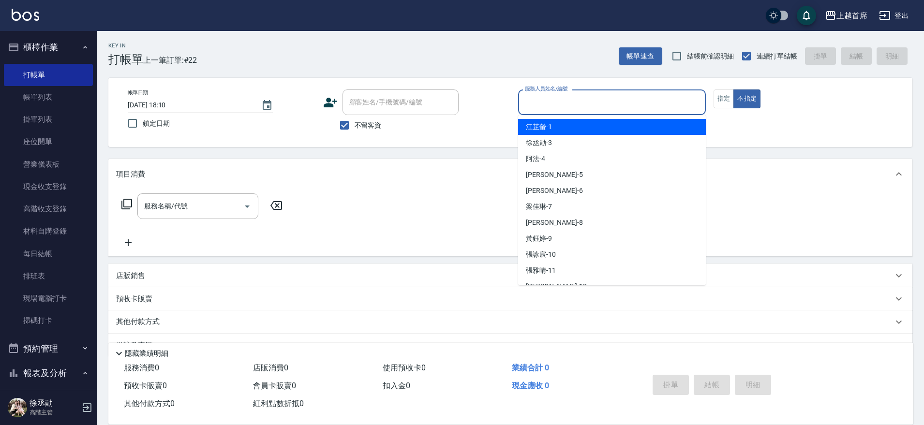
click at [612, 101] on input "服務人員姓名/編號" at bounding box center [611, 102] width 179 height 17
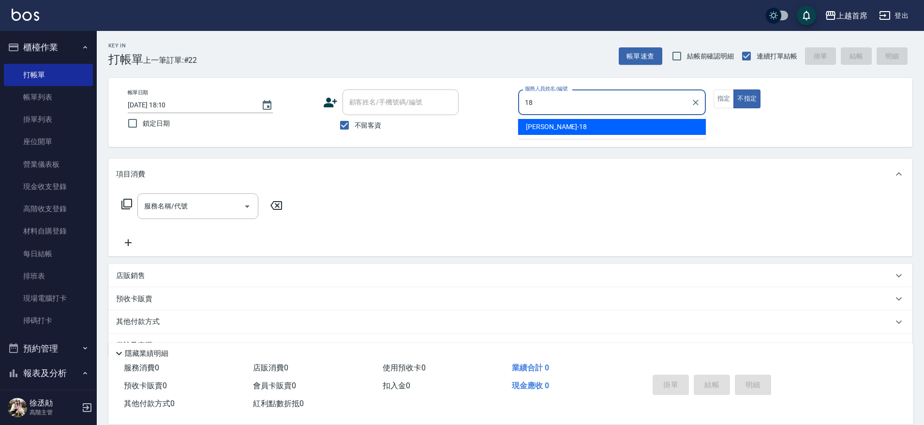
type input "Linda-18"
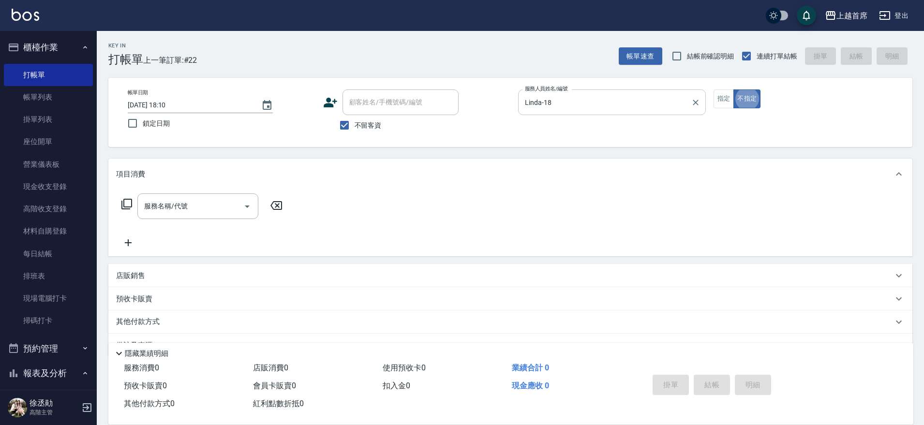
type button "false"
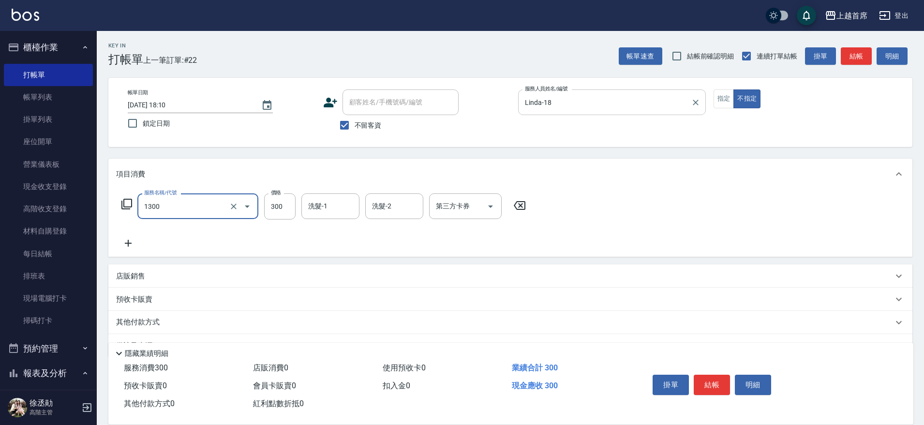
type input "洗髮(1300)"
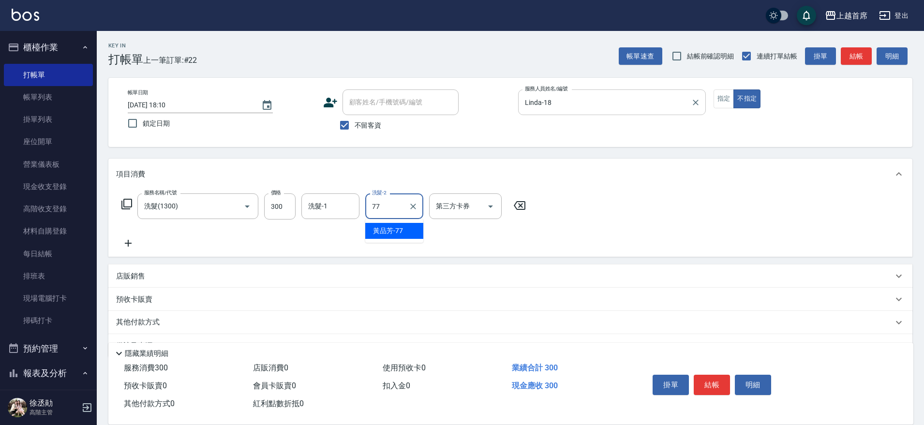
type input "[PERSON_NAME]-77"
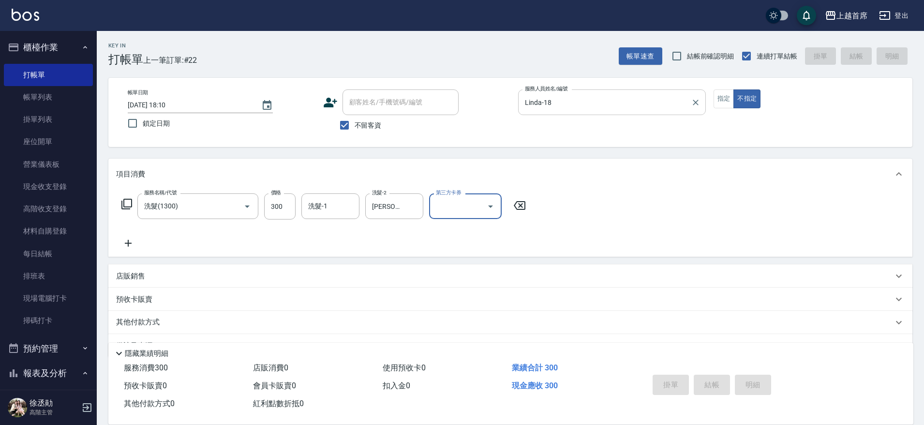
type input "[DATE] 18:11"
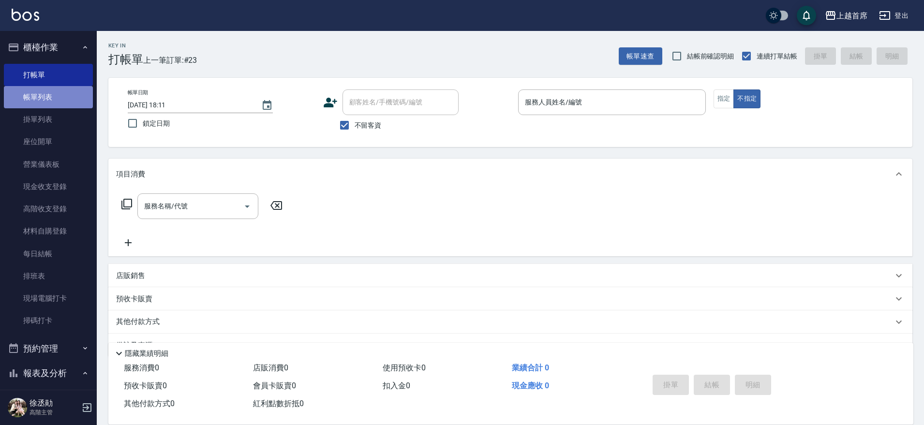
click at [58, 104] on link "帳單列表" at bounding box center [48, 97] width 89 height 22
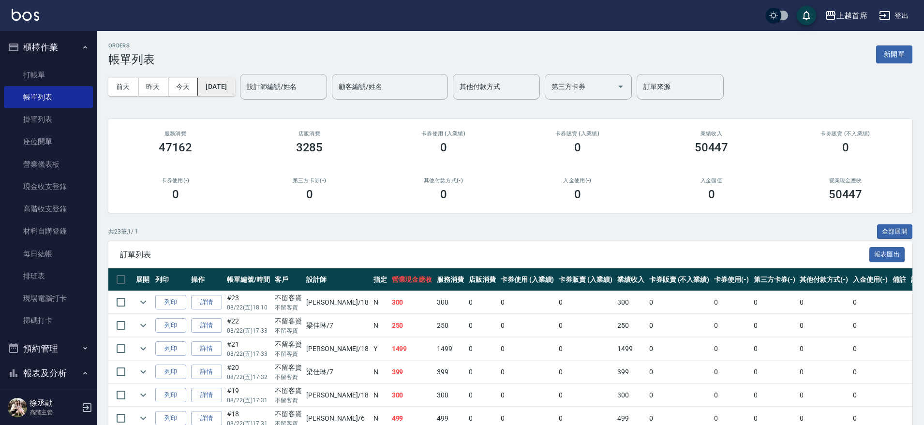
click at [222, 82] on button "[DATE]" at bounding box center [216, 87] width 37 height 18
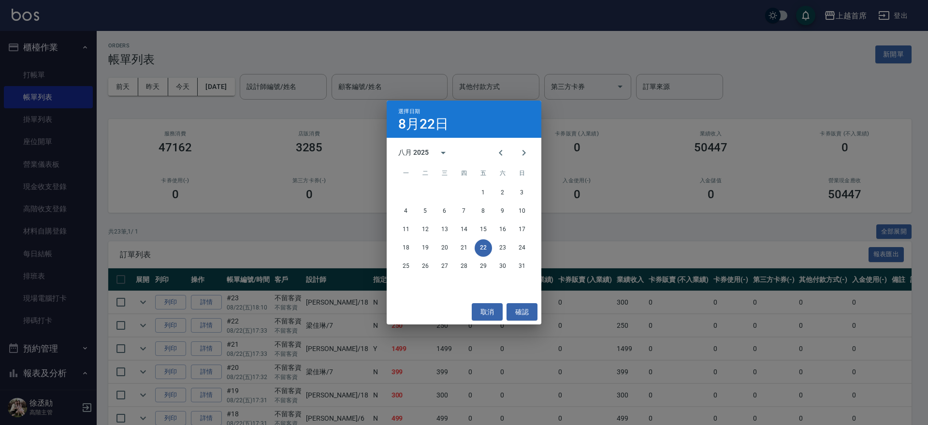
click at [585, 235] on div "選擇日期 [DATE] 八月 2025 一 二 三 四 五 六 日 1 2 3 4 5 6 7 8 9 10 11 12 13 14 15 16 17 18 …" at bounding box center [464, 212] width 928 height 425
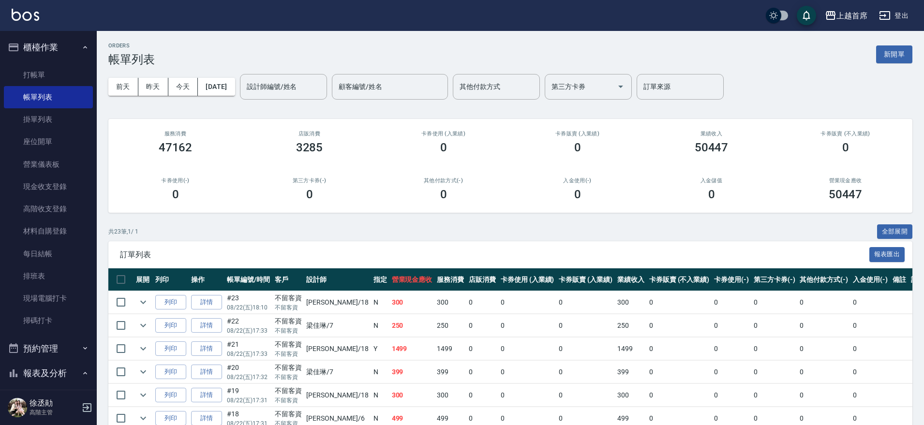
click at [318, 288] on th "設計師" at bounding box center [337, 279] width 67 height 23
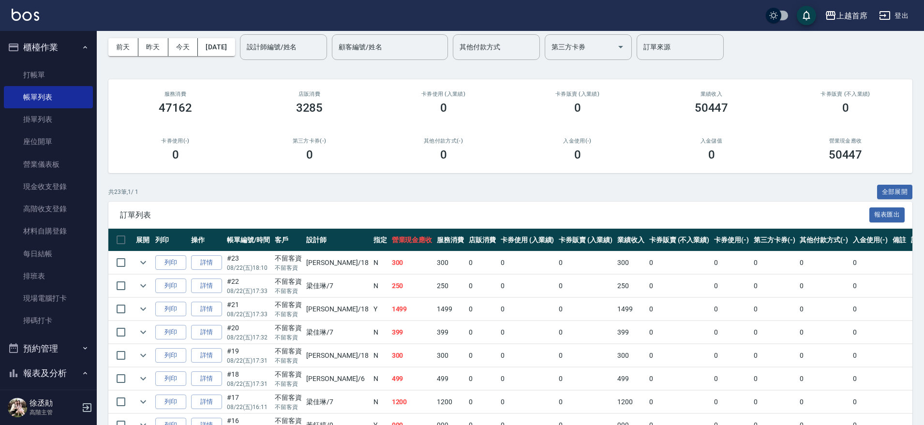
scroll to position [60, 0]
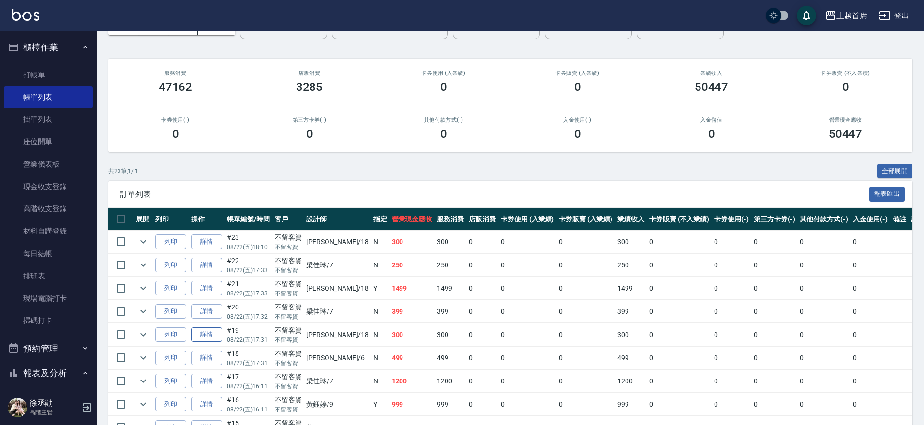
click at [199, 339] on link "詳情" at bounding box center [206, 334] width 31 height 15
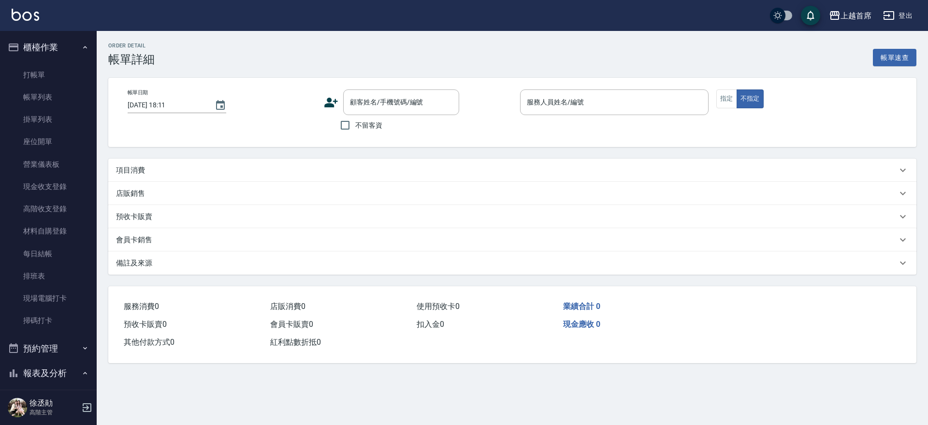
type input "[DATE] 17:31"
checkbox input "true"
type input "Linda-18"
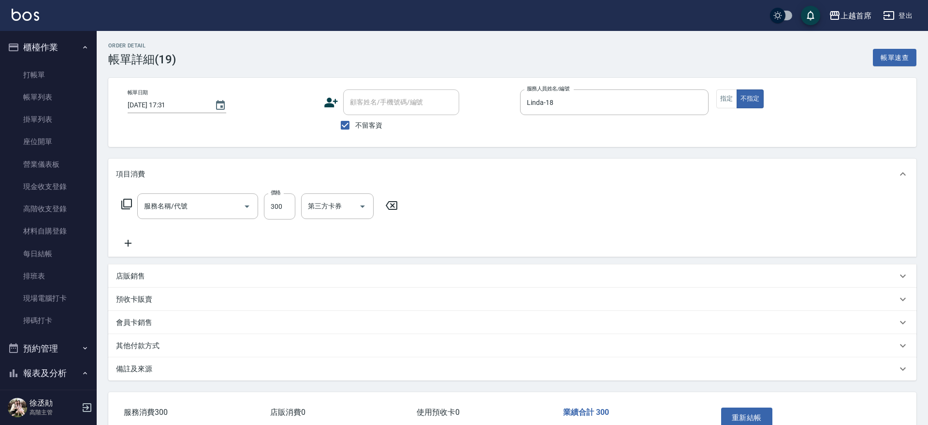
type input "洗髮(1300)"
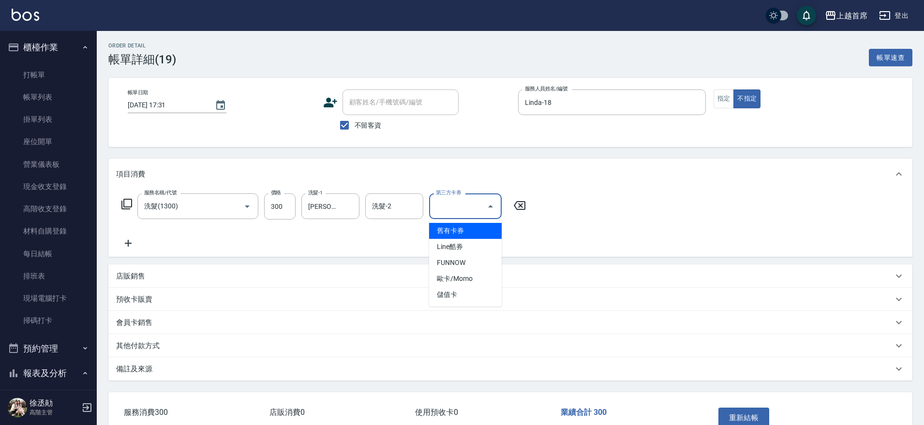
drag, startPoint x: 475, startPoint y: 198, endPoint x: 477, endPoint y: 239, distance: 40.7
click at [474, 205] on input "第三方卡券" at bounding box center [457, 206] width 49 height 17
click at [442, 296] on span "儲值卡" at bounding box center [465, 295] width 73 height 16
type input "儲值卡"
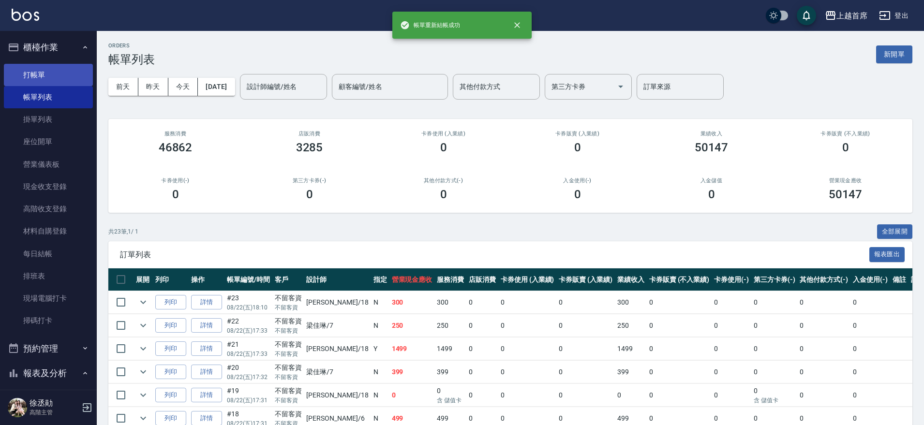
click at [46, 76] on link "打帳單" at bounding box center [48, 75] width 89 height 22
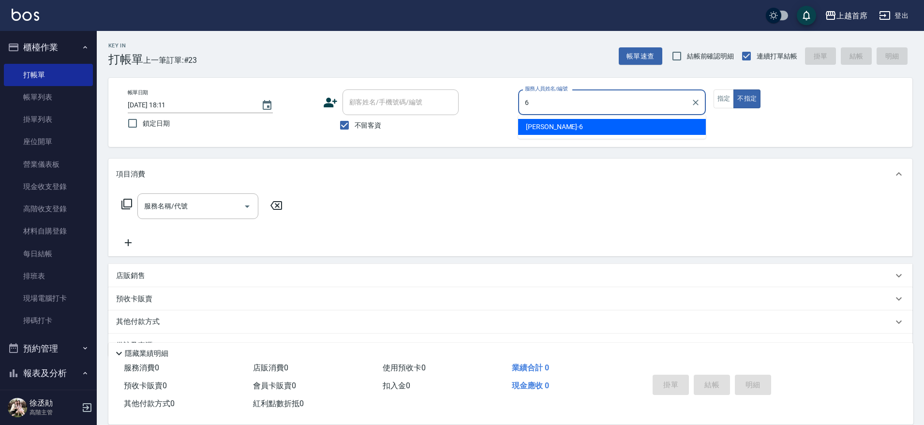
type input "Aki-6"
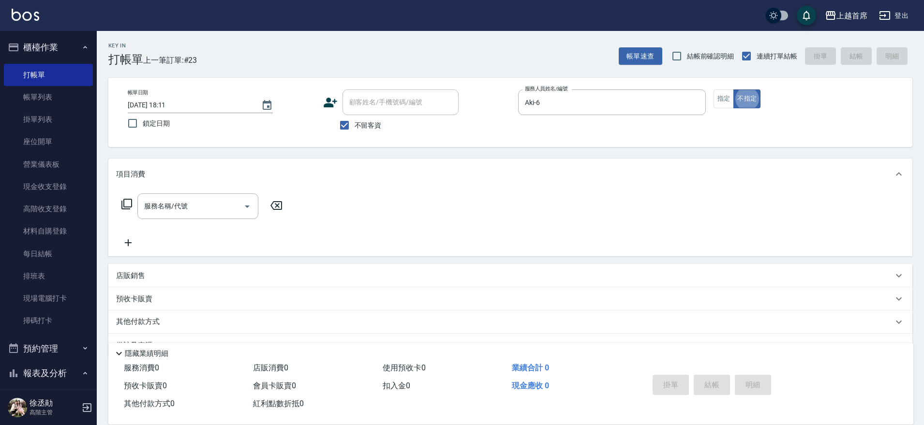
type button "false"
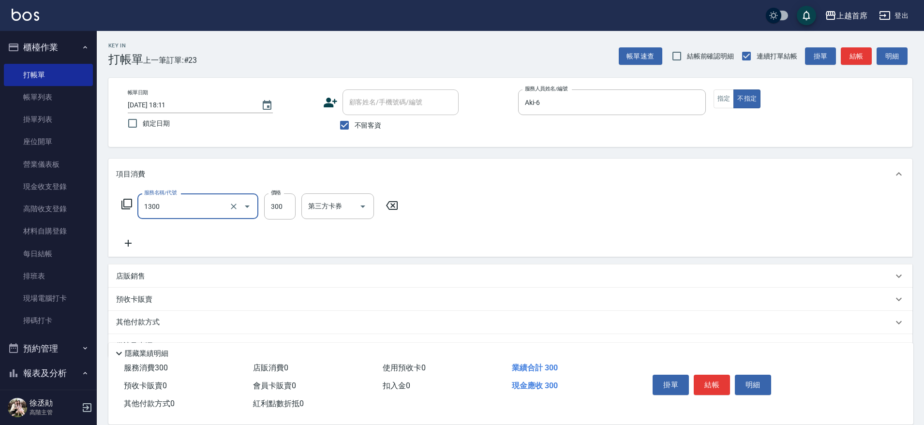
type input "洗髮(1300)"
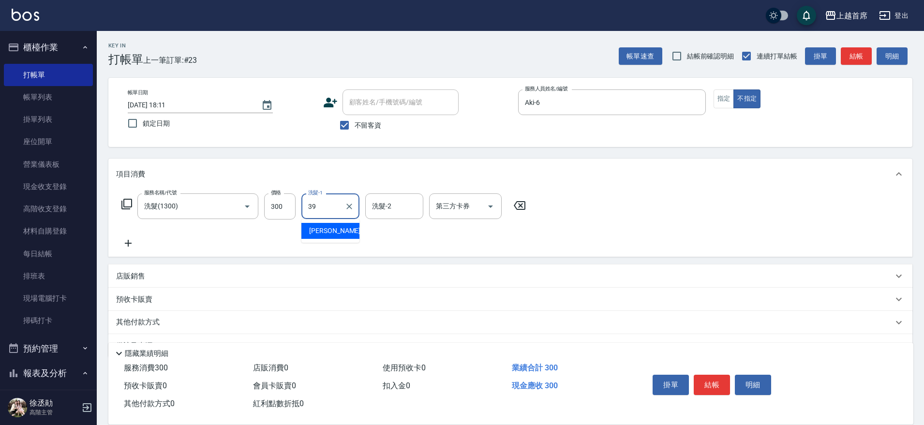
type input "[PERSON_NAME]-39"
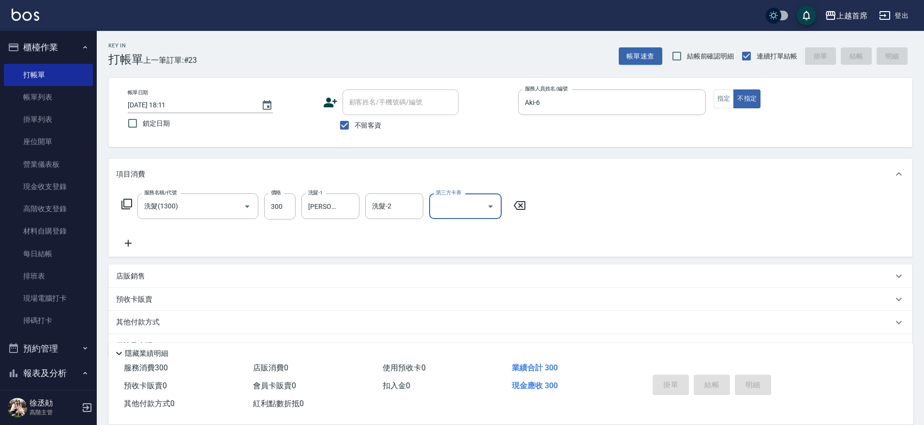
type input "[DATE] 18:12"
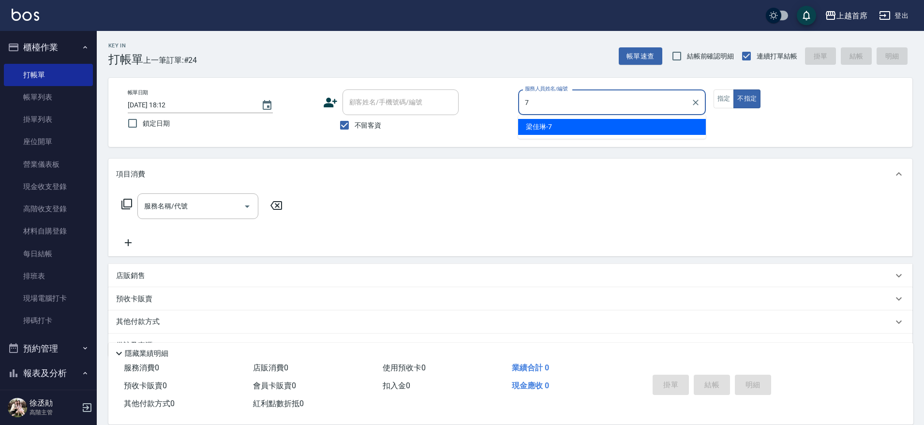
type input "[PERSON_NAME]-7"
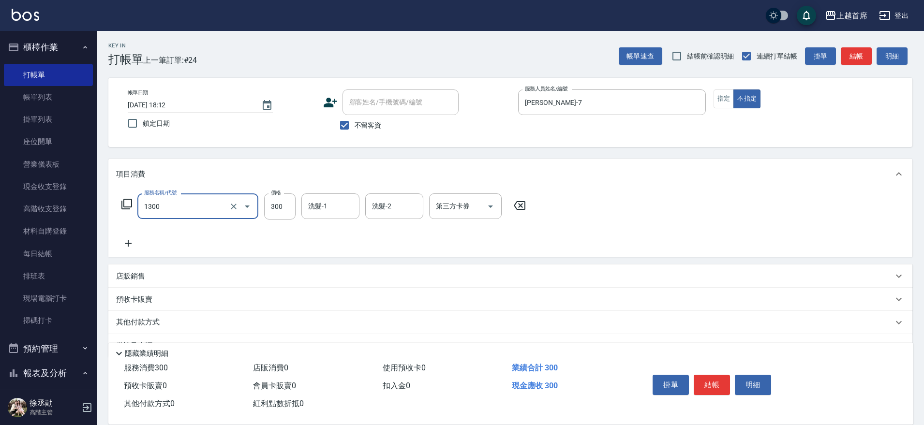
type input "洗髮(1300)"
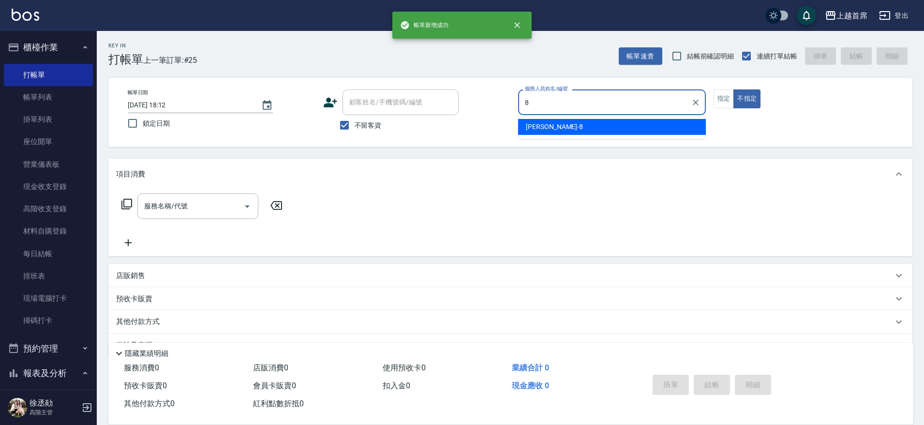
type input "[PERSON_NAME]好-8"
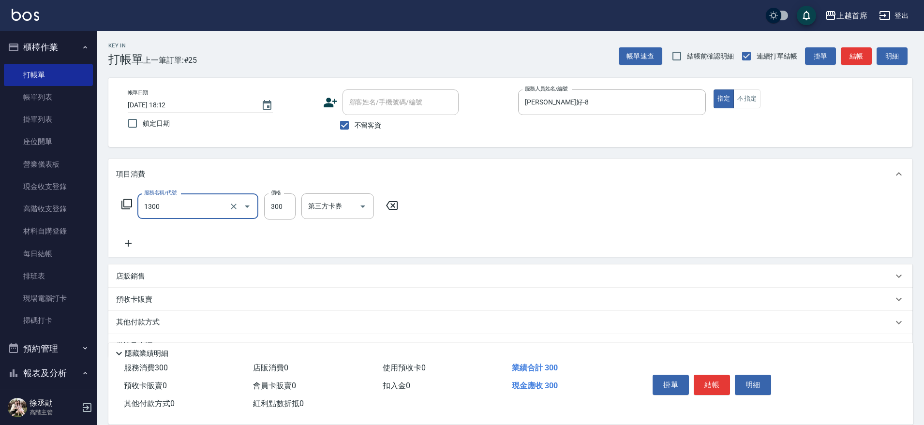
type input "洗髮(1300)"
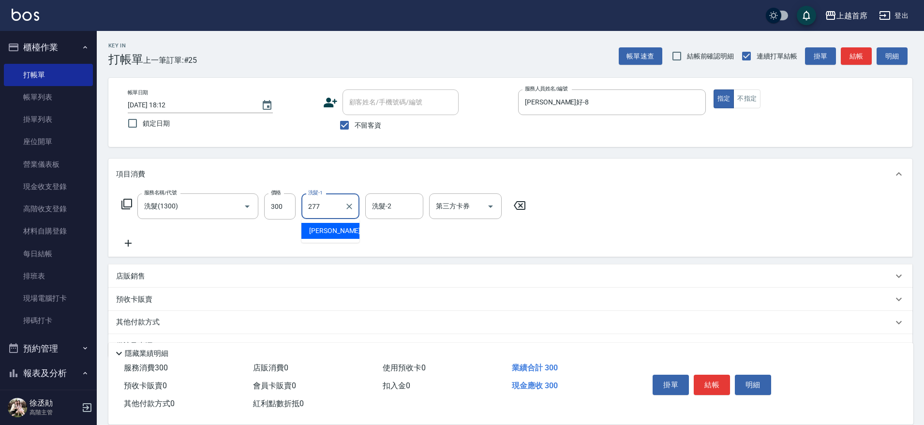
type input "277"
type input "[PERSON_NAME]-27"
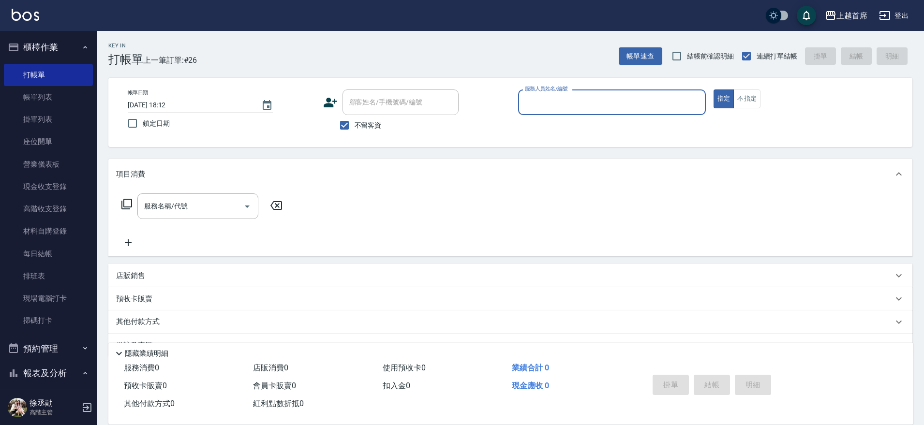
click at [67, 42] on button "櫃檯作業" at bounding box center [48, 47] width 89 height 25
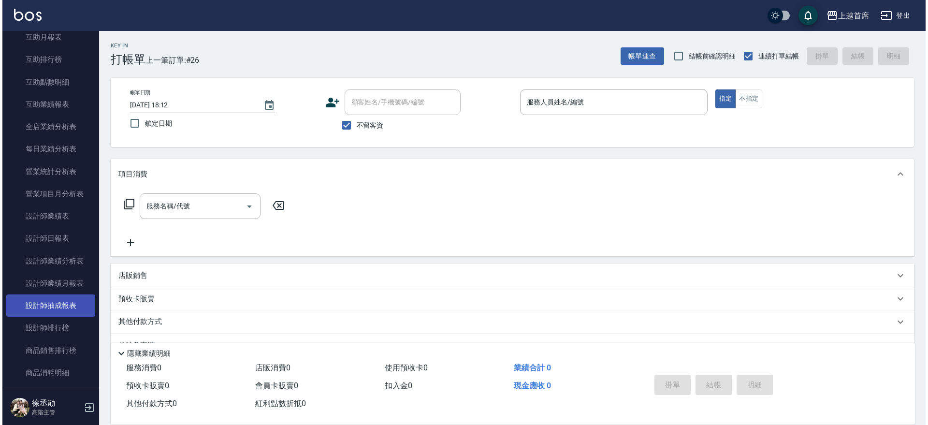
scroll to position [242, 0]
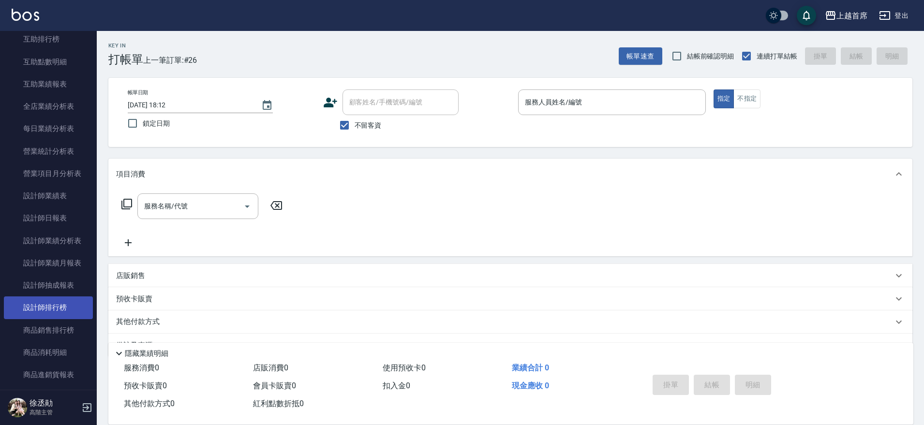
click at [71, 309] on link "設計師排行榜" at bounding box center [48, 307] width 89 height 22
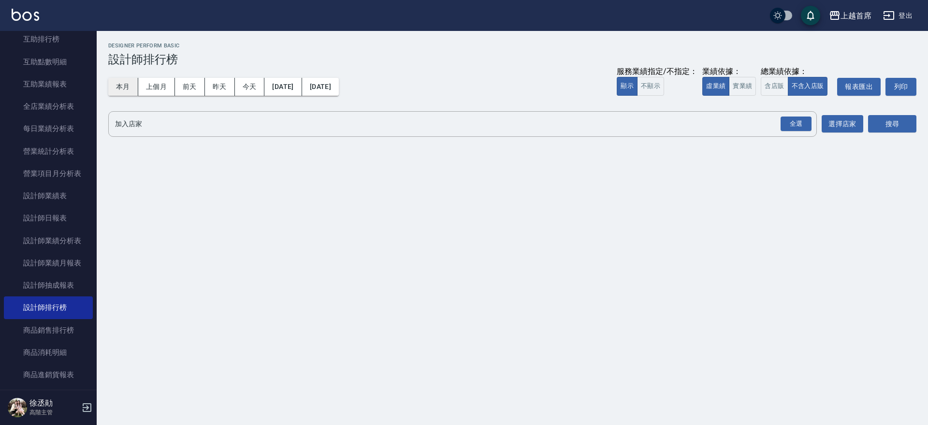
click at [119, 85] on button "本月" at bounding box center [123, 87] width 30 height 18
click at [66, 47] on link "互助排行榜" at bounding box center [48, 39] width 89 height 22
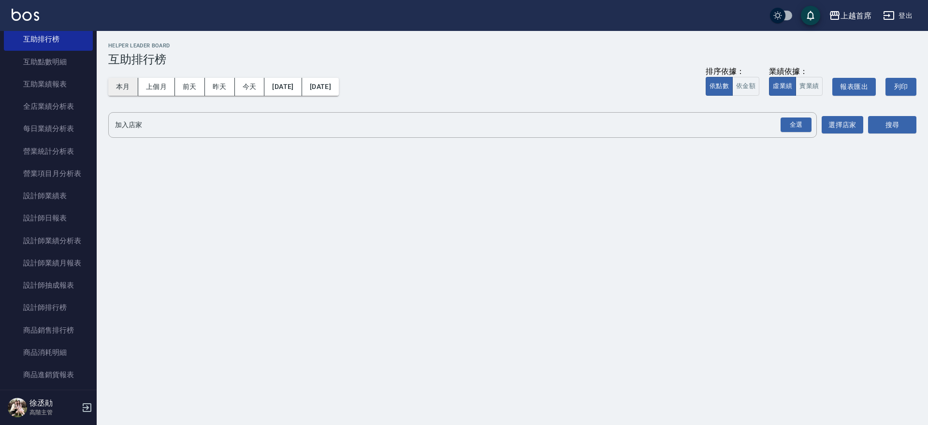
click at [120, 88] on button "本月" at bounding box center [123, 87] width 30 height 18
click at [791, 119] on div "全選" at bounding box center [796, 125] width 31 height 15
click at [910, 125] on button "搜尋" at bounding box center [892, 126] width 48 height 18
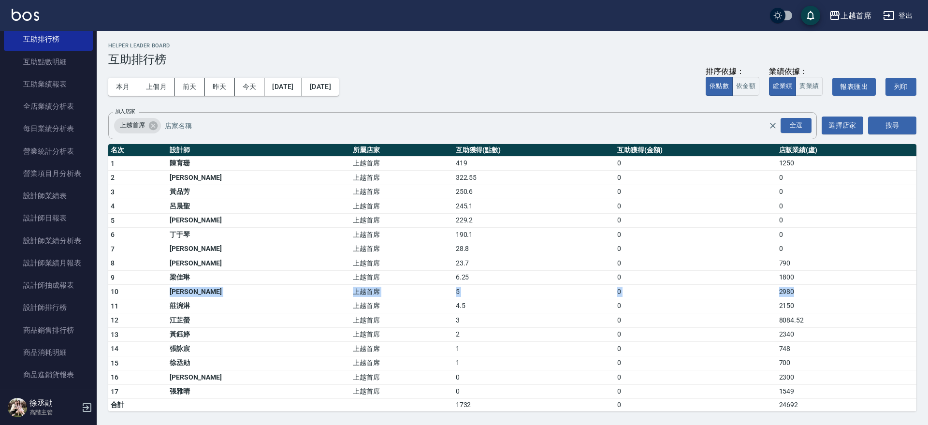
drag, startPoint x: 784, startPoint y: 293, endPoint x: 140, endPoint y: 282, distance: 644.7
click at [143, 290] on tr "10 [PERSON_NAME]首席 5 0 2980" at bounding box center [512, 292] width 808 height 15
click at [454, 253] on td "28.8" at bounding box center [535, 249] width 162 height 15
